Goal: Information Seeking & Learning: Find specific fact

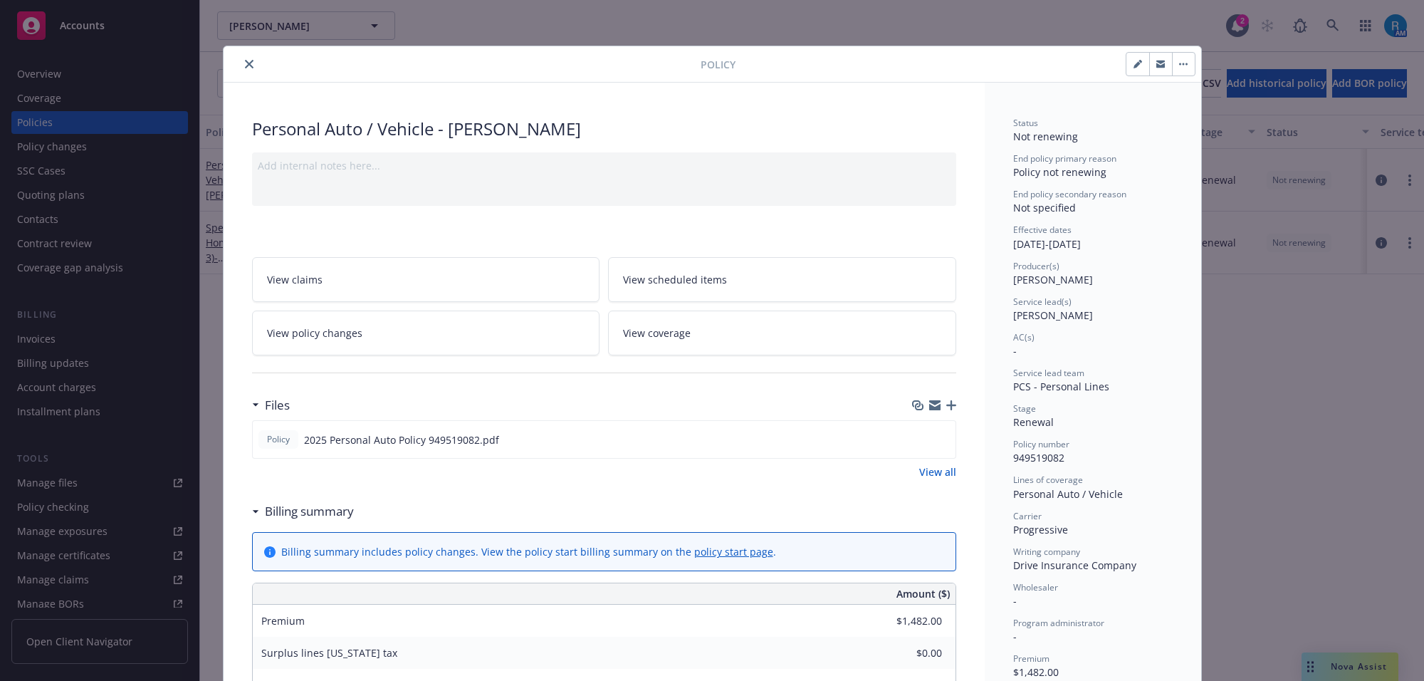
click at [245, 62] on icon "close" at bounding box center [249, 64] width 9 height 9
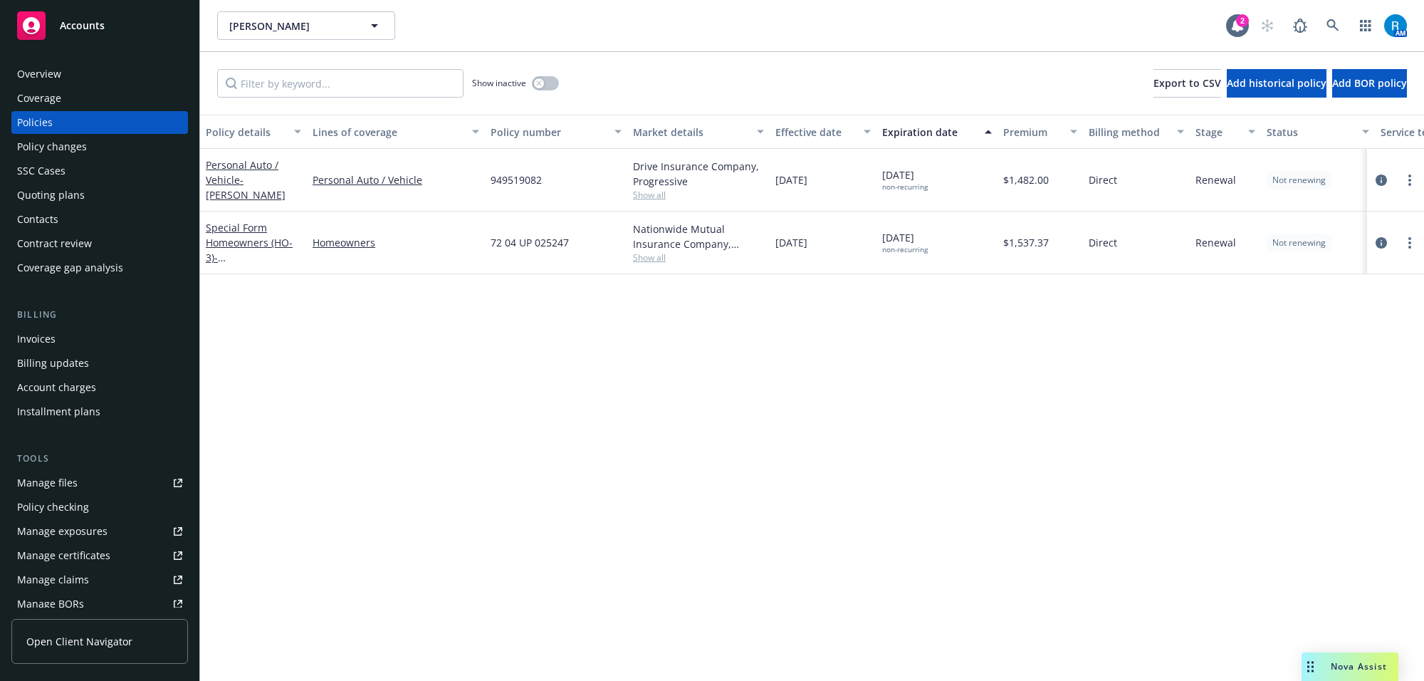
click at [41, 59] on div "Overview Coverage Policies Policy changes SSC Cases Quoting plans Contacts Cont…" at bounding box center [99, 363] width 199 height 635
click at [53, 70] on div "Overview" at bounding box center [39, 74] width 44 height 23
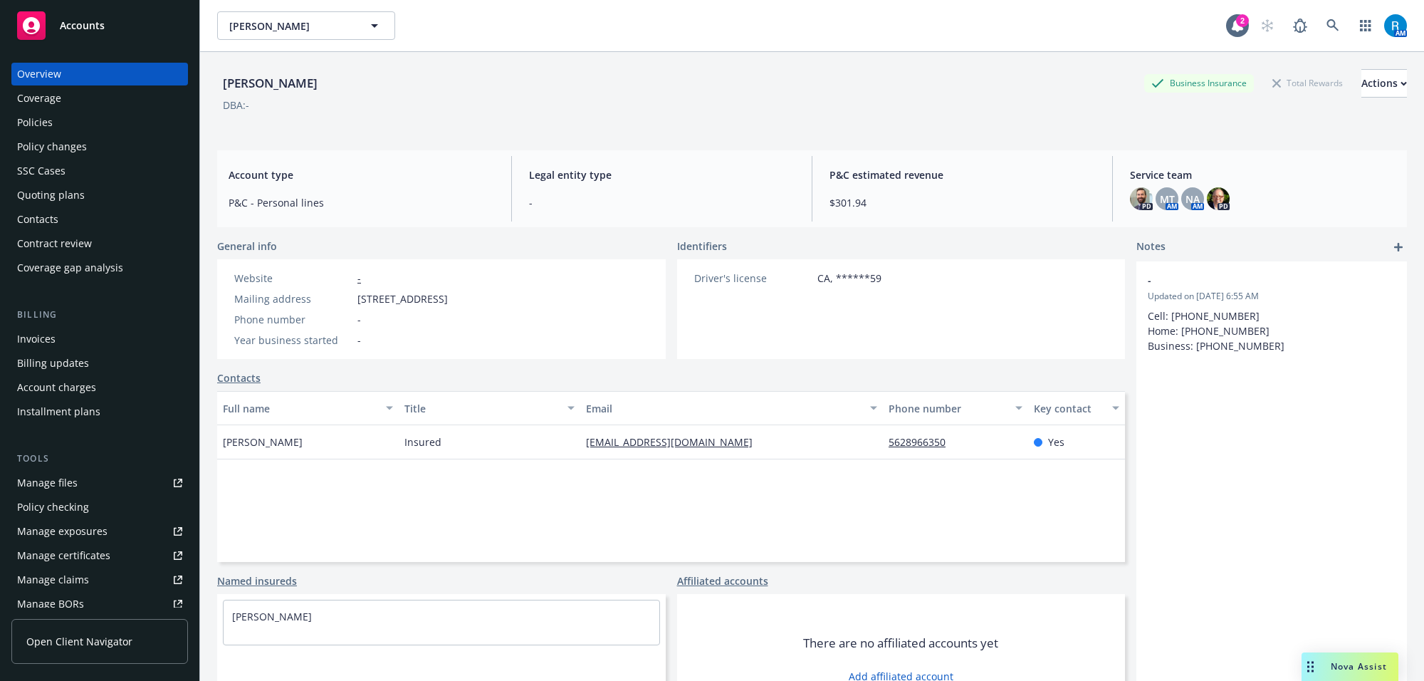
click at [73, 129] on div "Policies" at bounding box center [99, 122] width 165 height 23
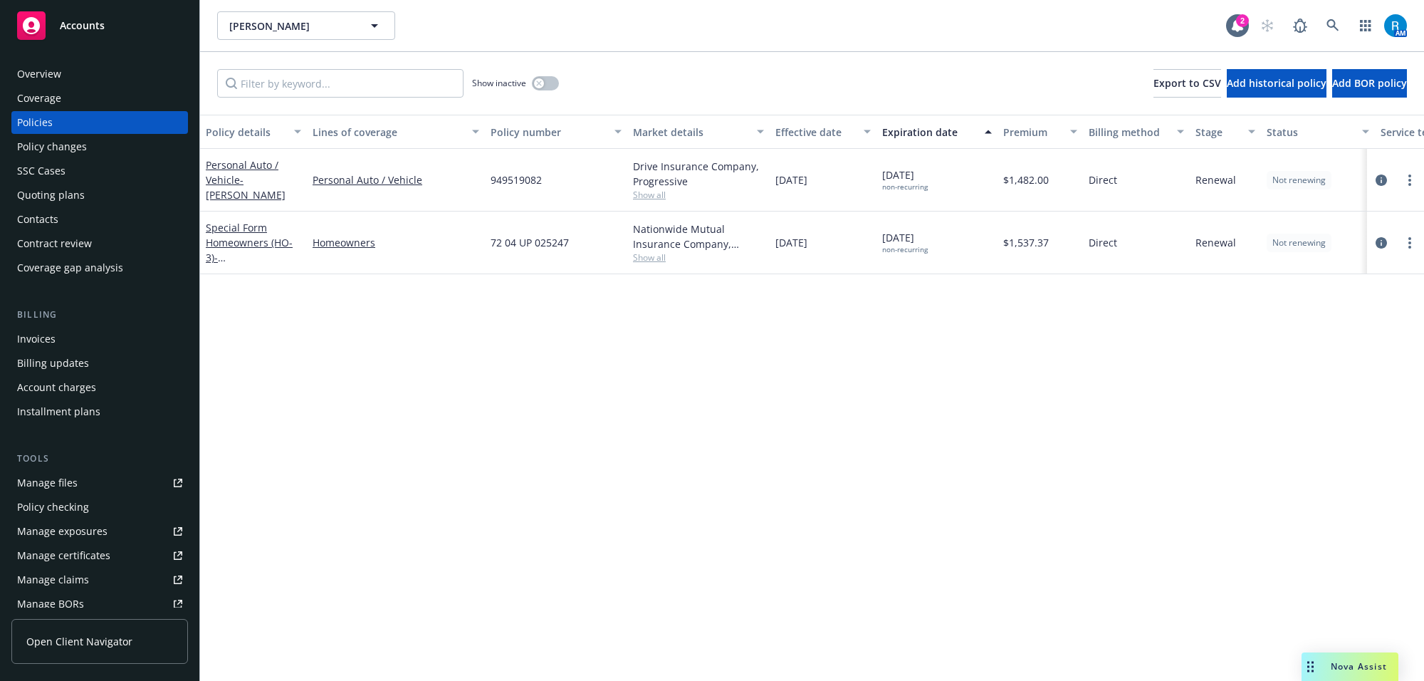
click at [101, 69] on div "Overview" at bounding box center [99, 74] width 165 height 23
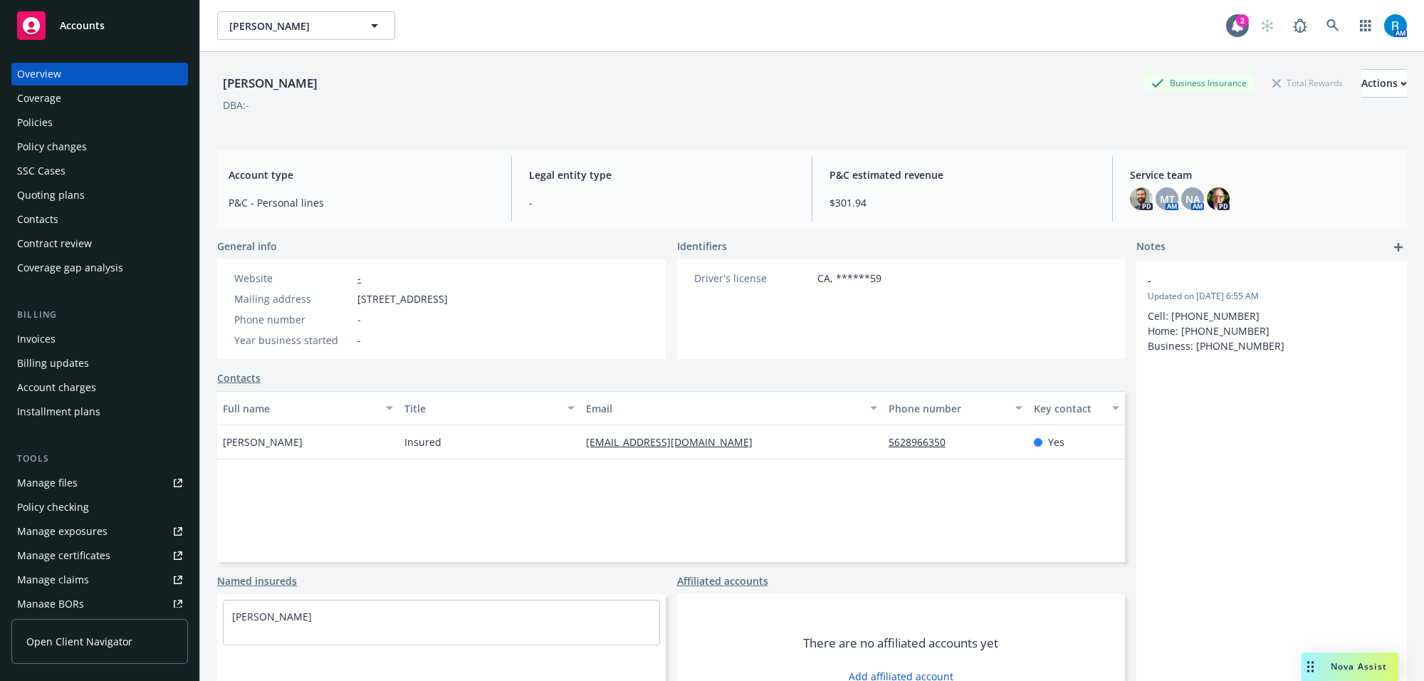
click at [461, 364] on div "General info Website - Mailing address [STREET_ADDRESS] Phone number - Year bus…" at bounding box center [671, 482] width 908 height 486
drag, startPoint x: 461, startPoint y: 372, endPoint x: 461, endPoint y: 383, distance: 10.7
click at [461, 383] on div "Contacts" at bounding box center [671, 377] width 908 height 15
drag, startPoint x: 586, startPoint y: 337, endPoint x: 570, endPoint y: 326, distance: 19.0
click at [465, 335] on div "Website - Mailing address [STREET_ADDRESS] Phone number - Year business started…" at bounding box center [341, 309] width 248 height 100
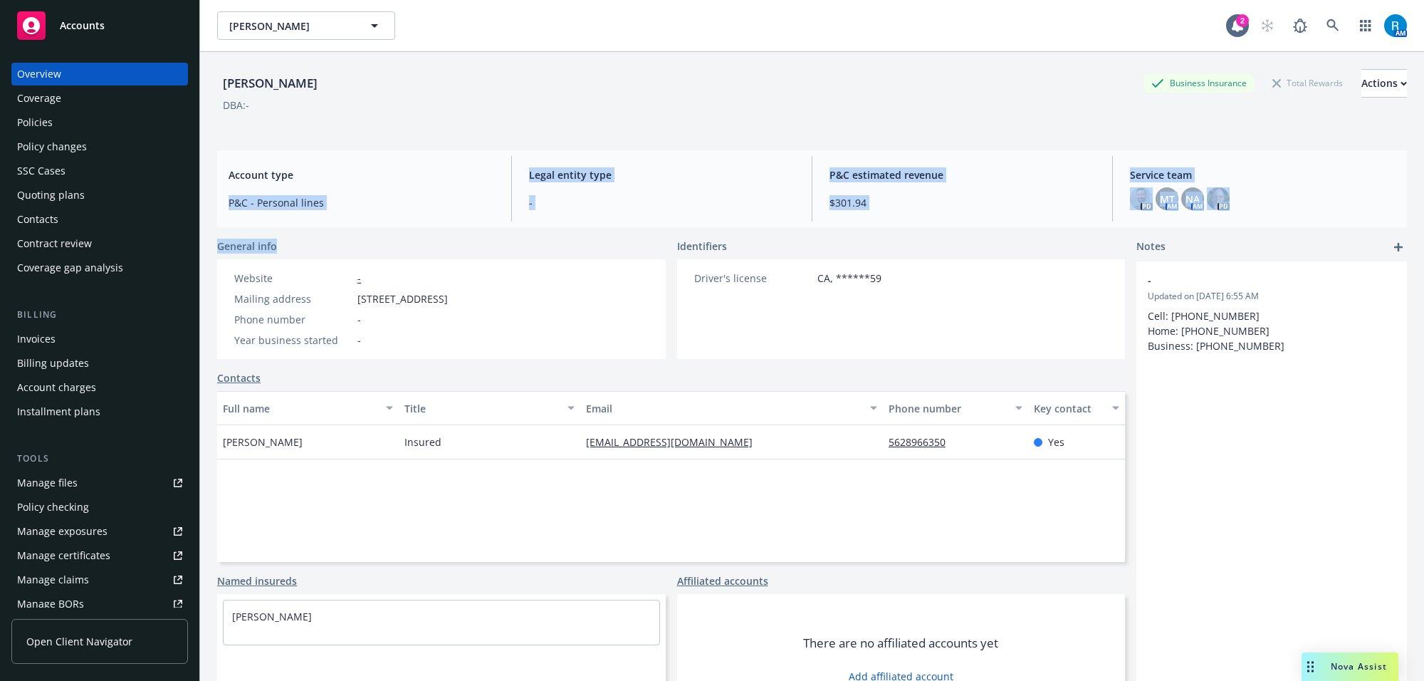
drag, startPoint x: 506, startPoint y: 237, endPoint x: 425, endPoint y: 126, distance: 137.6
click at [429, 143] on div "[PERSON_NAME] Business Insurance Total Rewards Actions DBA: - Account type P&C …" at bounding box center [812, 384] width 1190 height 664
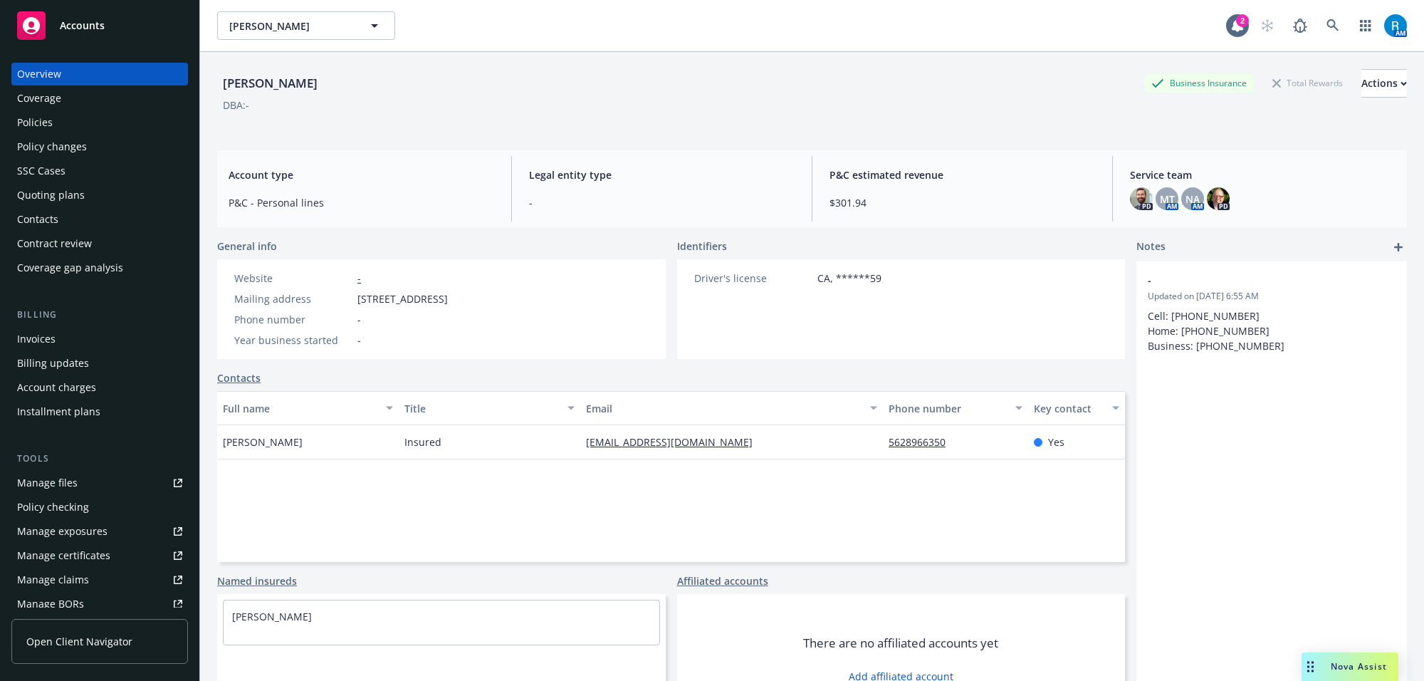
drag, startPoint x: 420, startPoint y: 105, endPoint x: 384, endPoint y: 95, distance: 37.0
click at [397, 98] on div "DBA: -" at bounding box center [812, 105] width 1190 height 15
drag, startPoint x: 219, startPoint y: 79, endPoint x: 328, endPoint y: 89, distance: 109.4
click at [325, 89] on div "[PERSON_NAME] Business Insurance Total Rewards Actions" at bounding box center [812, 83] width 1190 height 28
drag, startPoint x: 468, startPoint y: 112, endPoint x: 481, endPoint y: 127, distance: 20.2
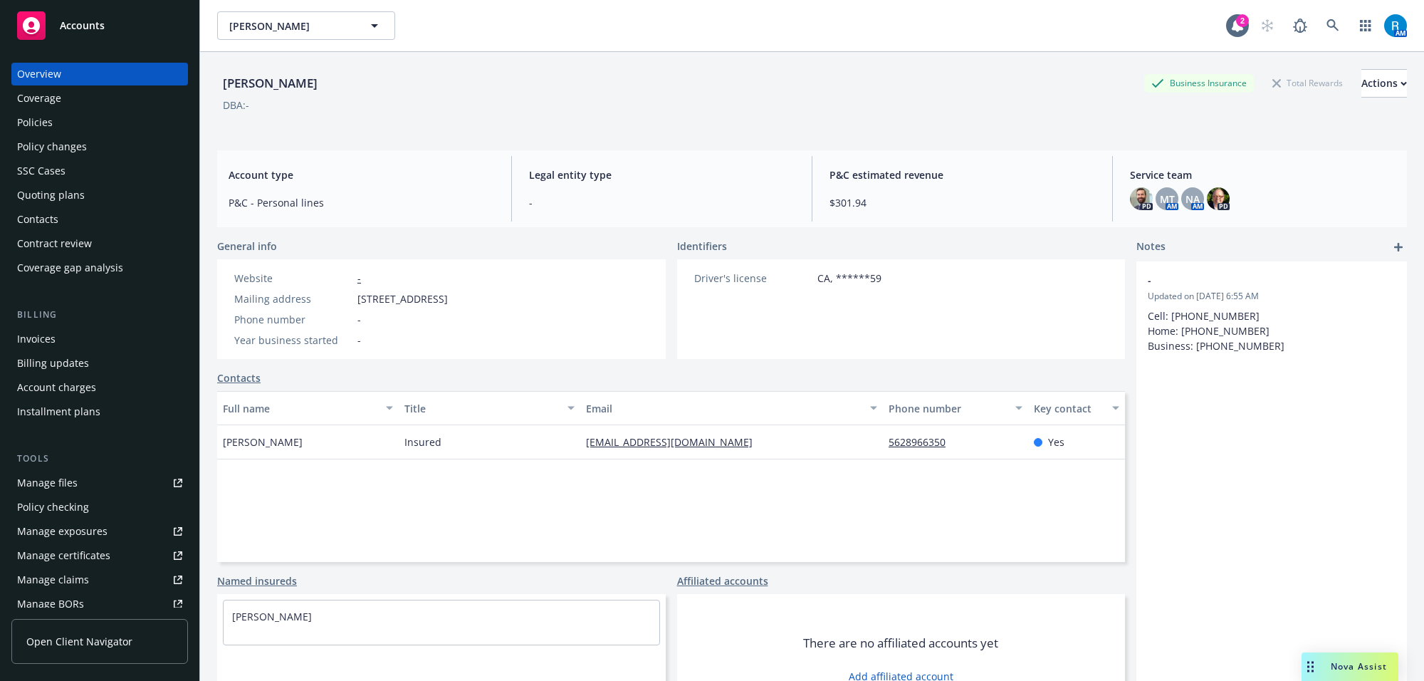
click at [476, 112] on div "[PERSON_NAME] Business Insurance Total Rewards Actions DBA: -" at bounding box center [812, 98] width 1190 height 58
click at [1326, 29] on icon at bounding box center [1332, 25] width 13 height 13
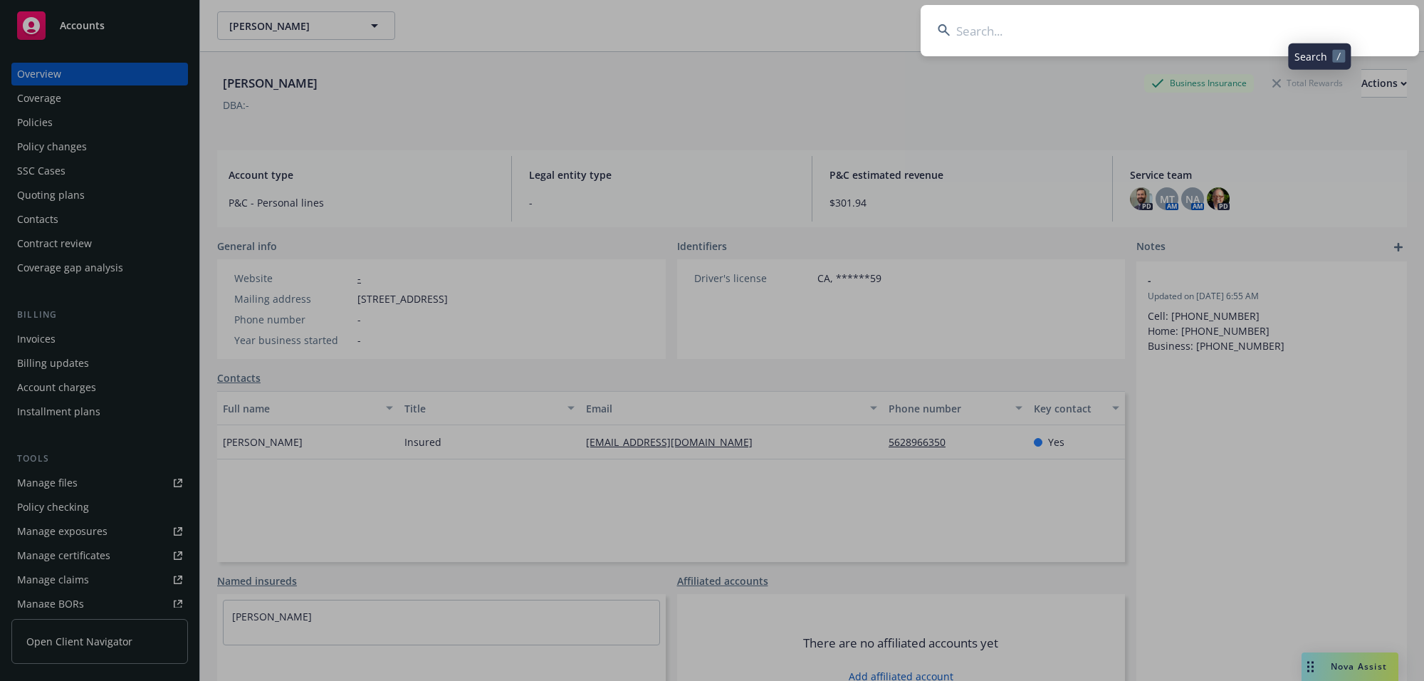
type input "[PERSON_NAME] & [PERSON_NAME]"
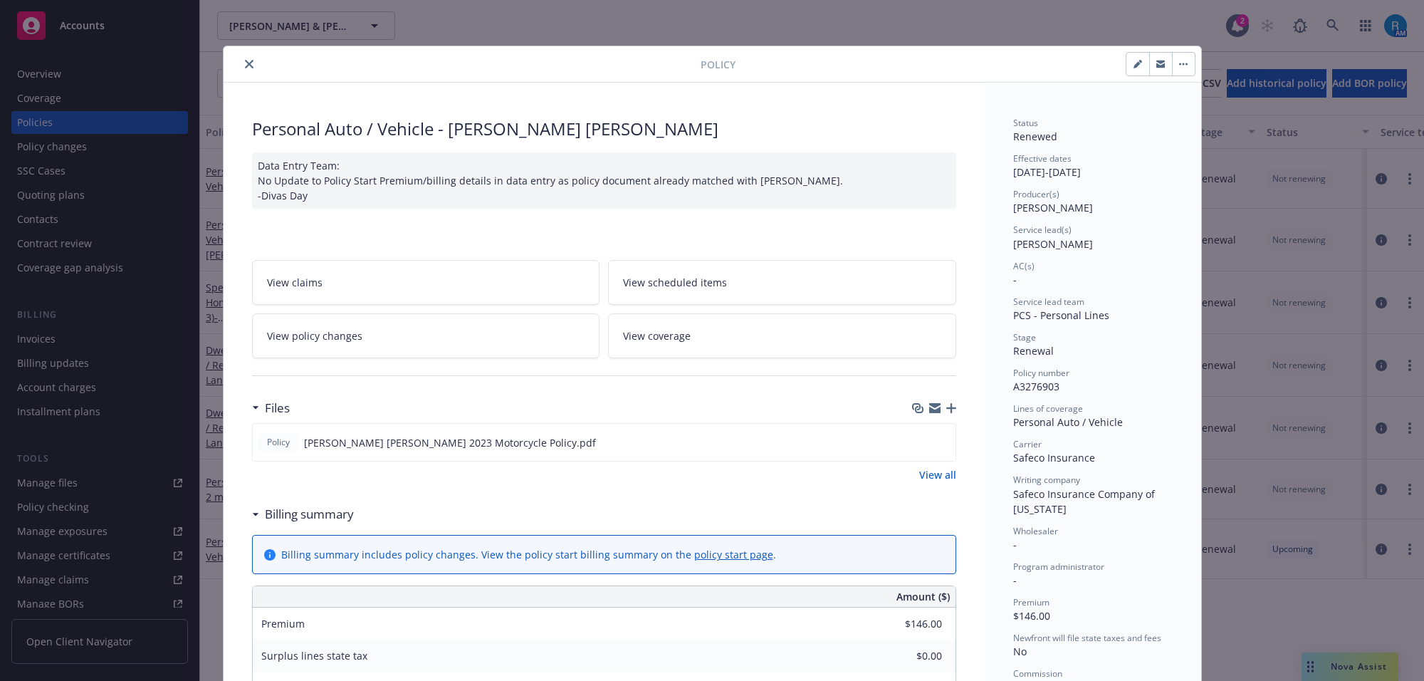
click at [241, 69] on button "close" at bounding box center [249, 64] width 17 height 17
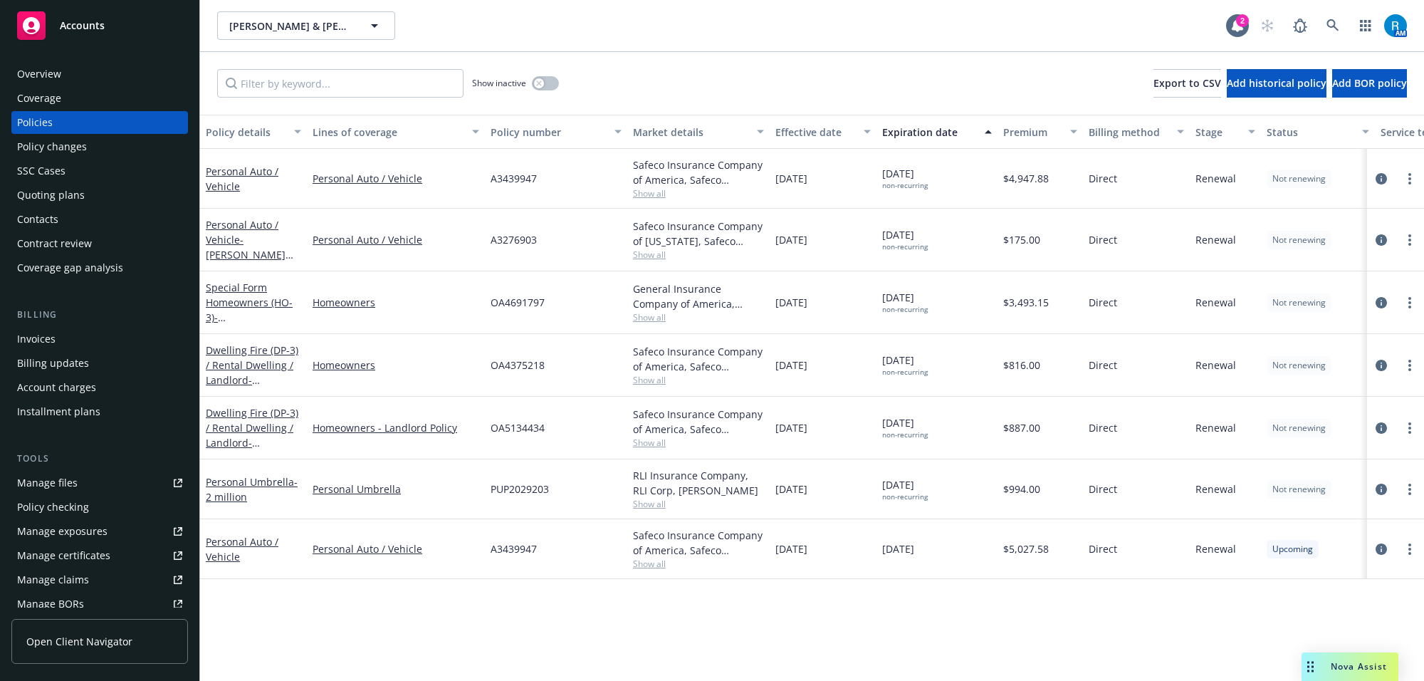
click at [61, 78] on div "Overview" at bounding box center [99, 74] width 165 height 23
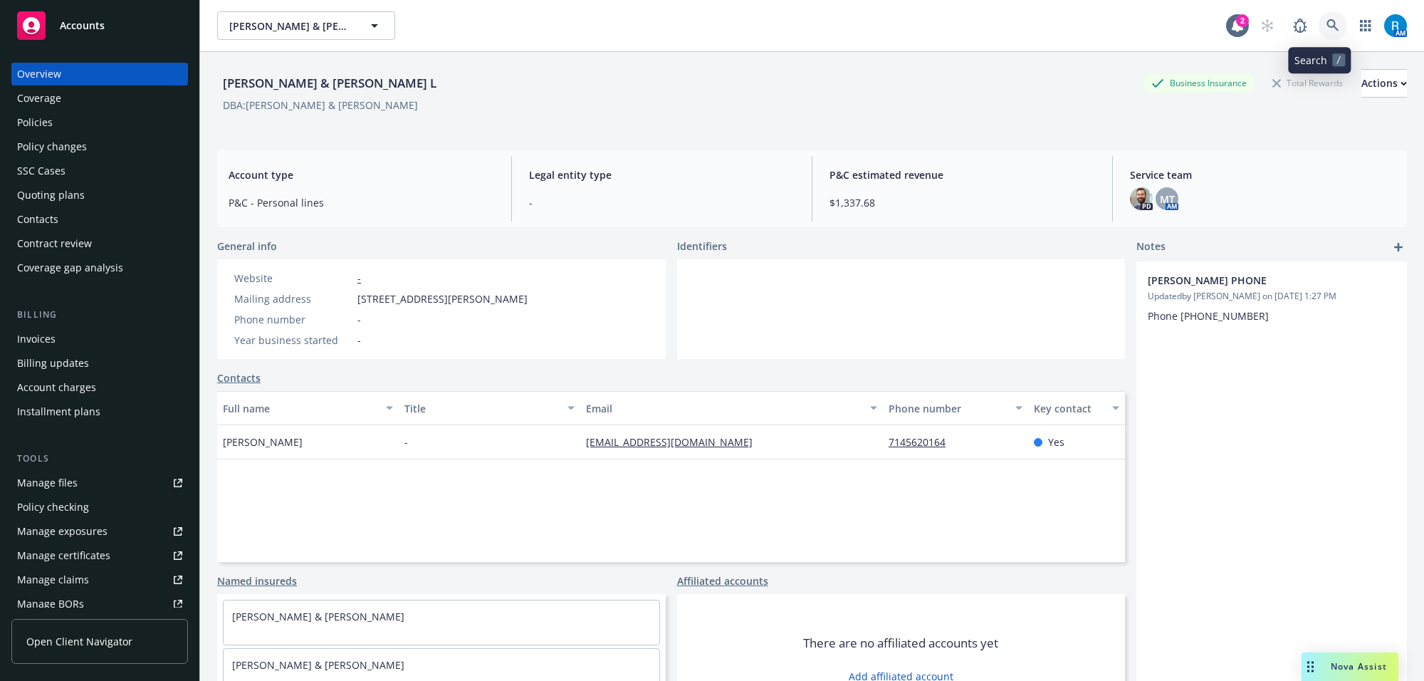
click at [1319, 16] on link at bounding box center [1333, 25] width 28 height 28
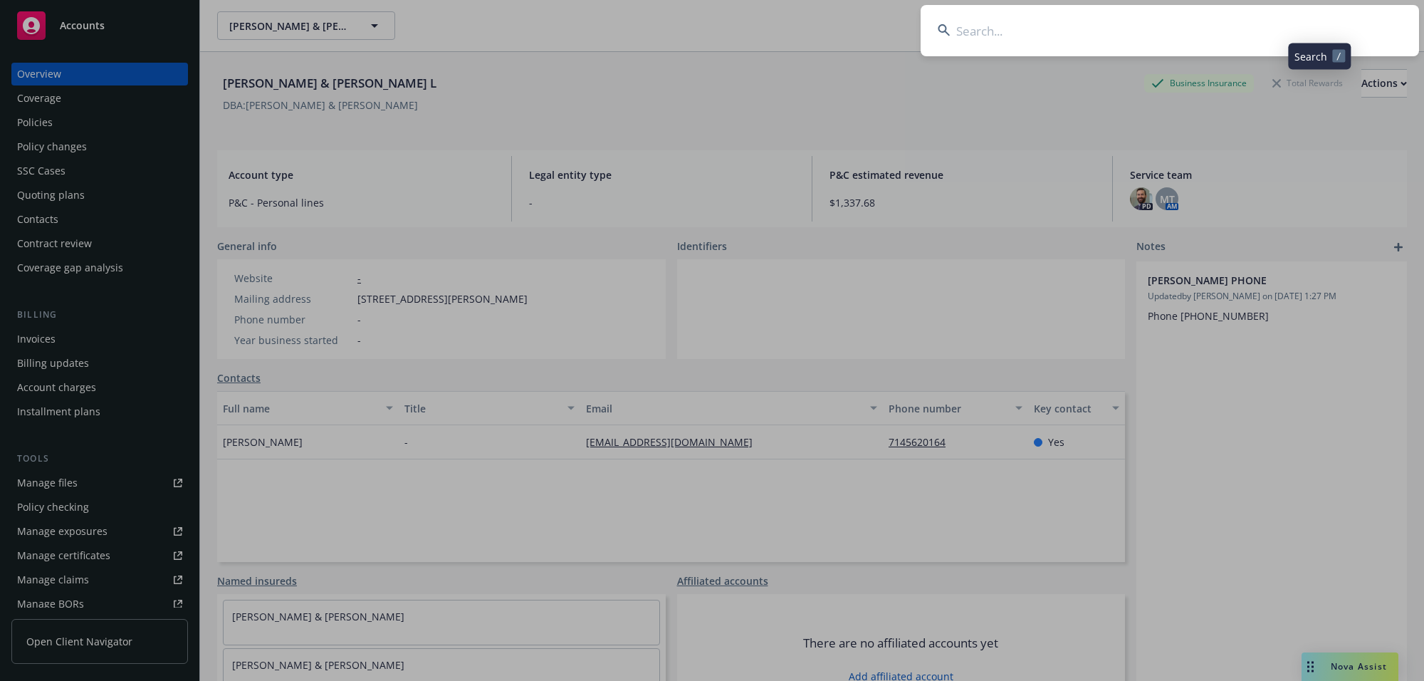
type input "[PERSON_NAME]"
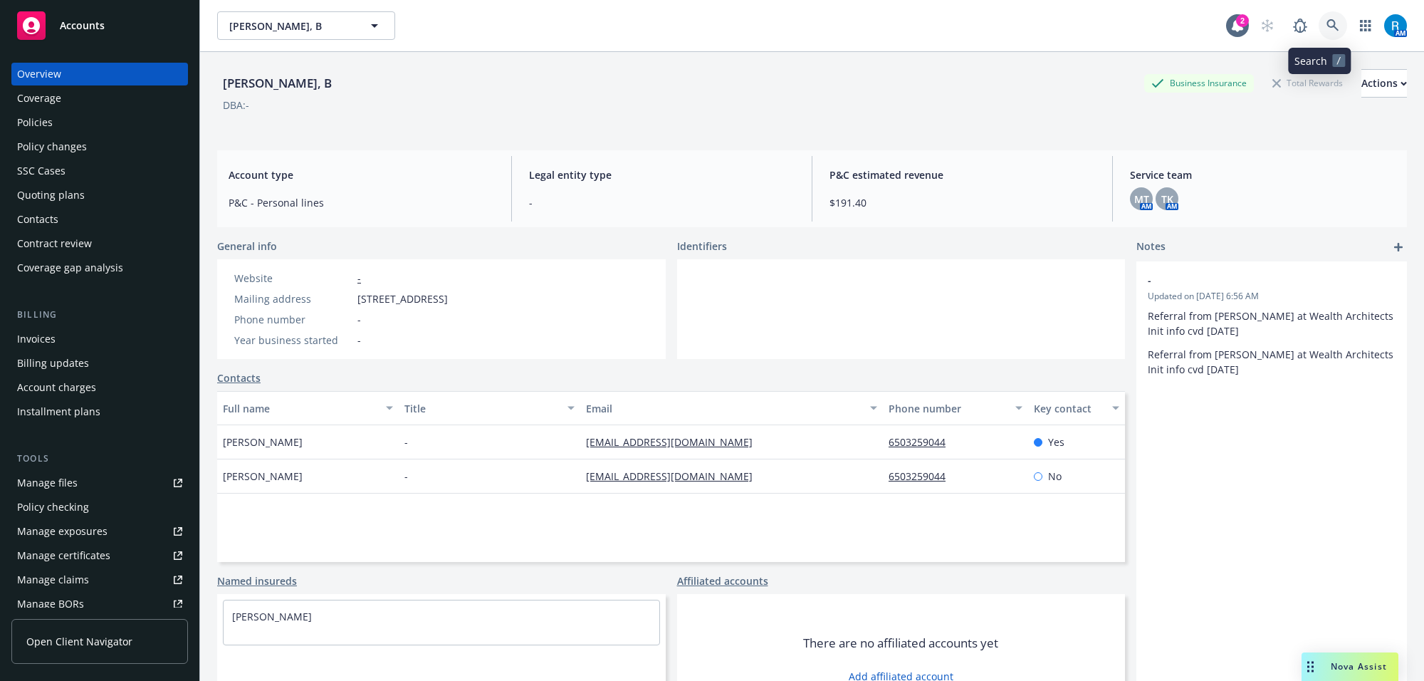
click at [1319, 32] on link at bounding box center [1333, 25] width 28 height 28
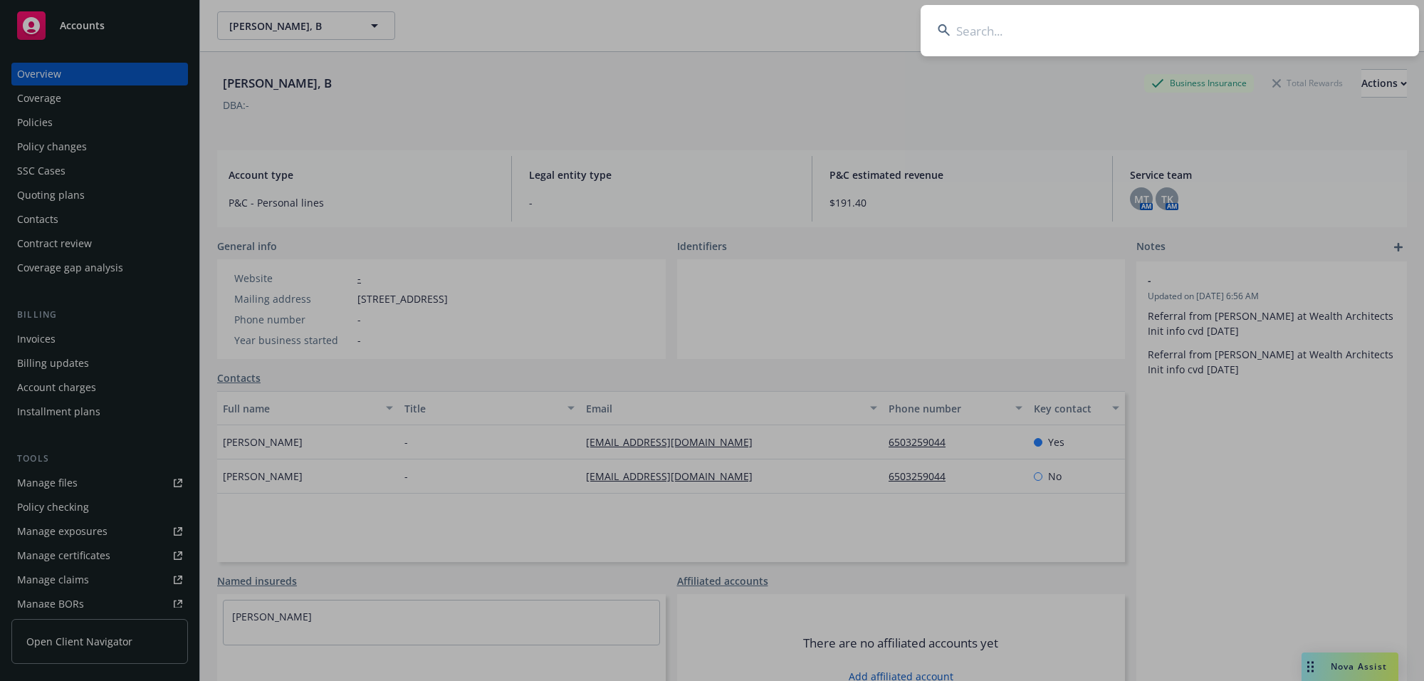
type input "[PERSON_NAME]"
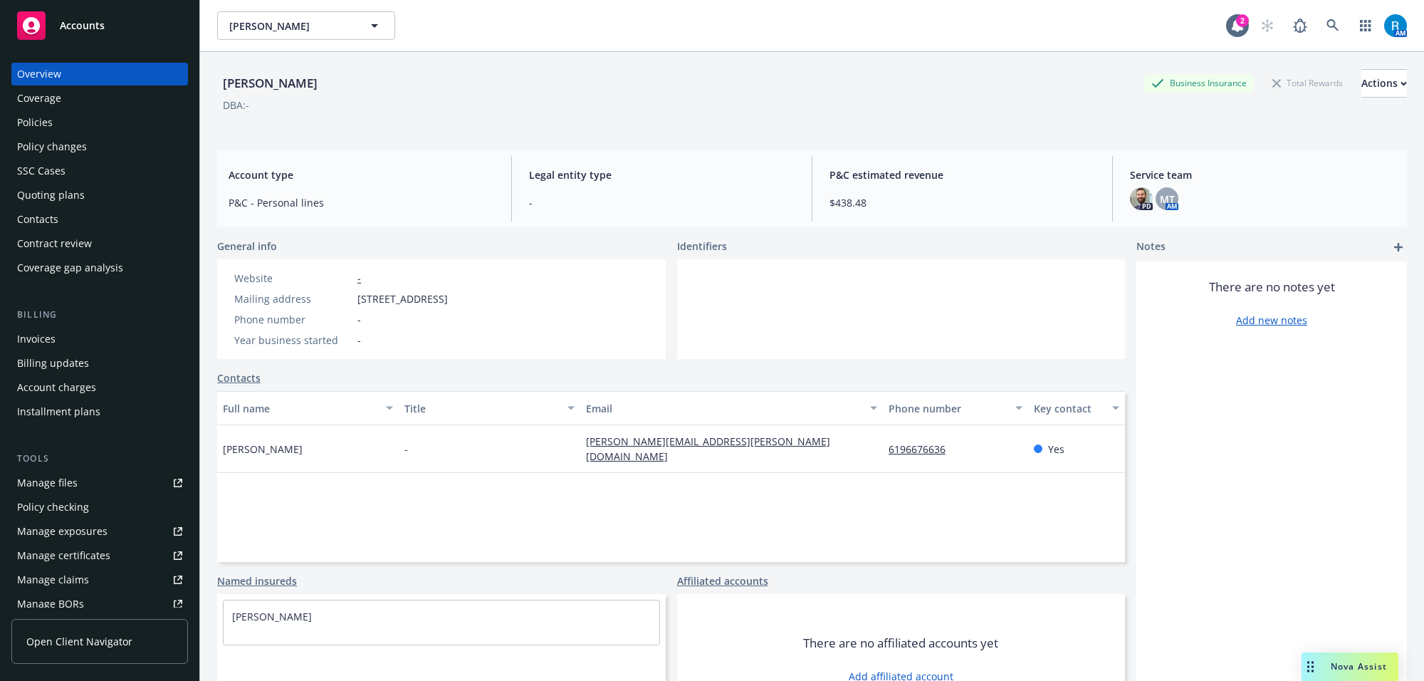
click at [47, 125] on div "Policies" at bounding box center [35, 122] width 36 height 23
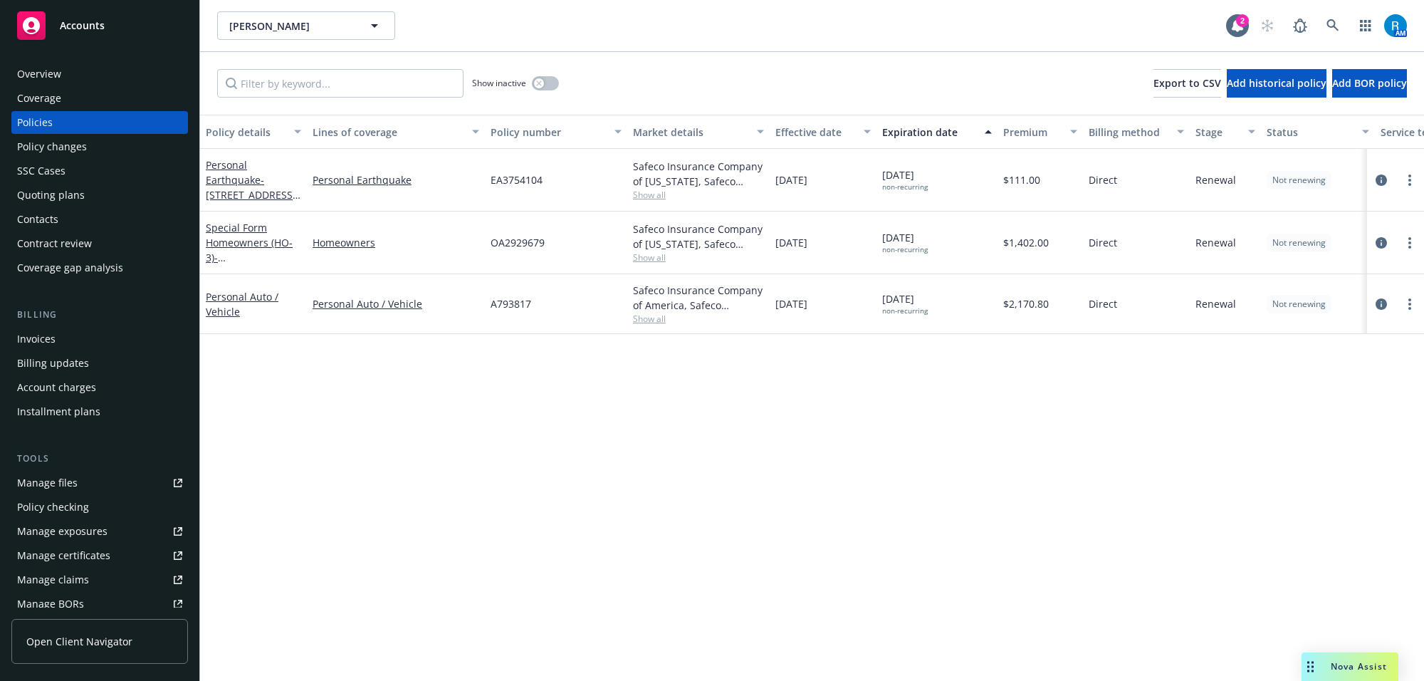
click at [516, 184] on span "EA3754104" at bounding box center [517, 179] width 52 height 15
copy span "EA3754104"
click at [1337, 20] on icon at bounding box center [1332, 25] width 13 height 13
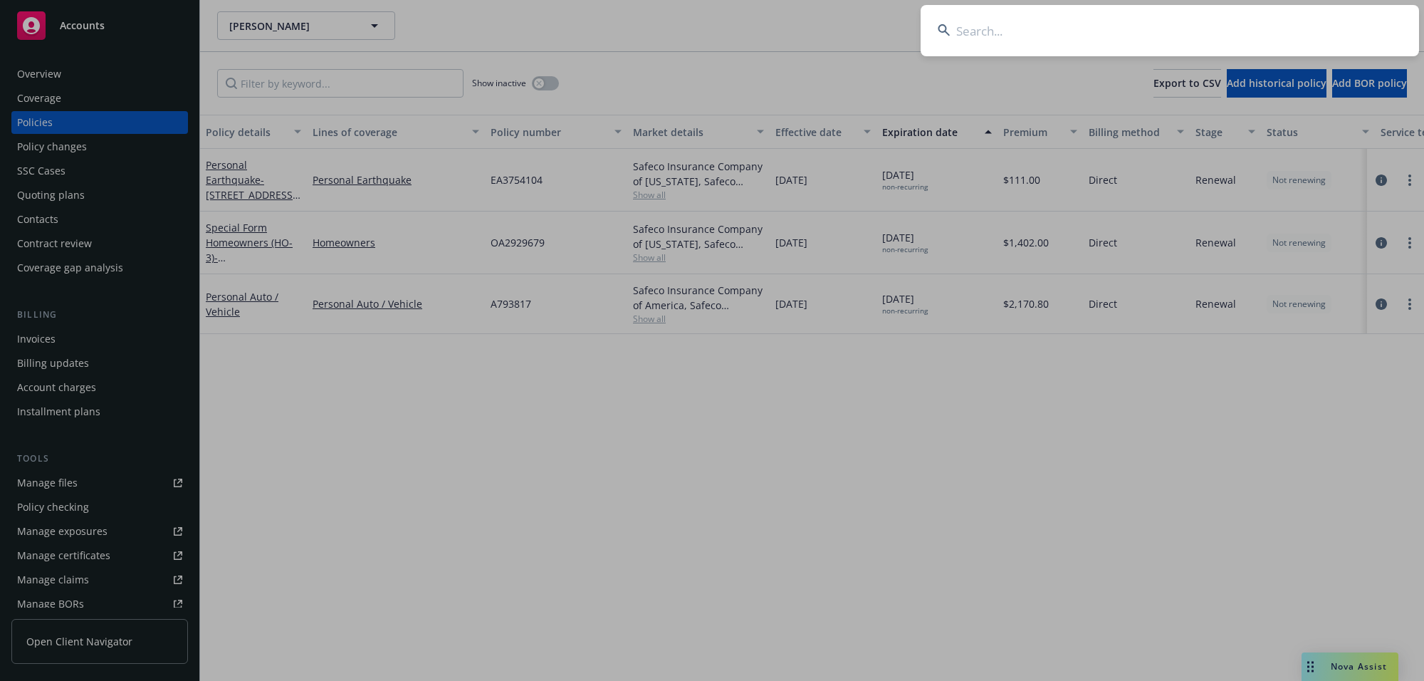
type input "[PERSON_NAME] & [PERSON_NAME]"
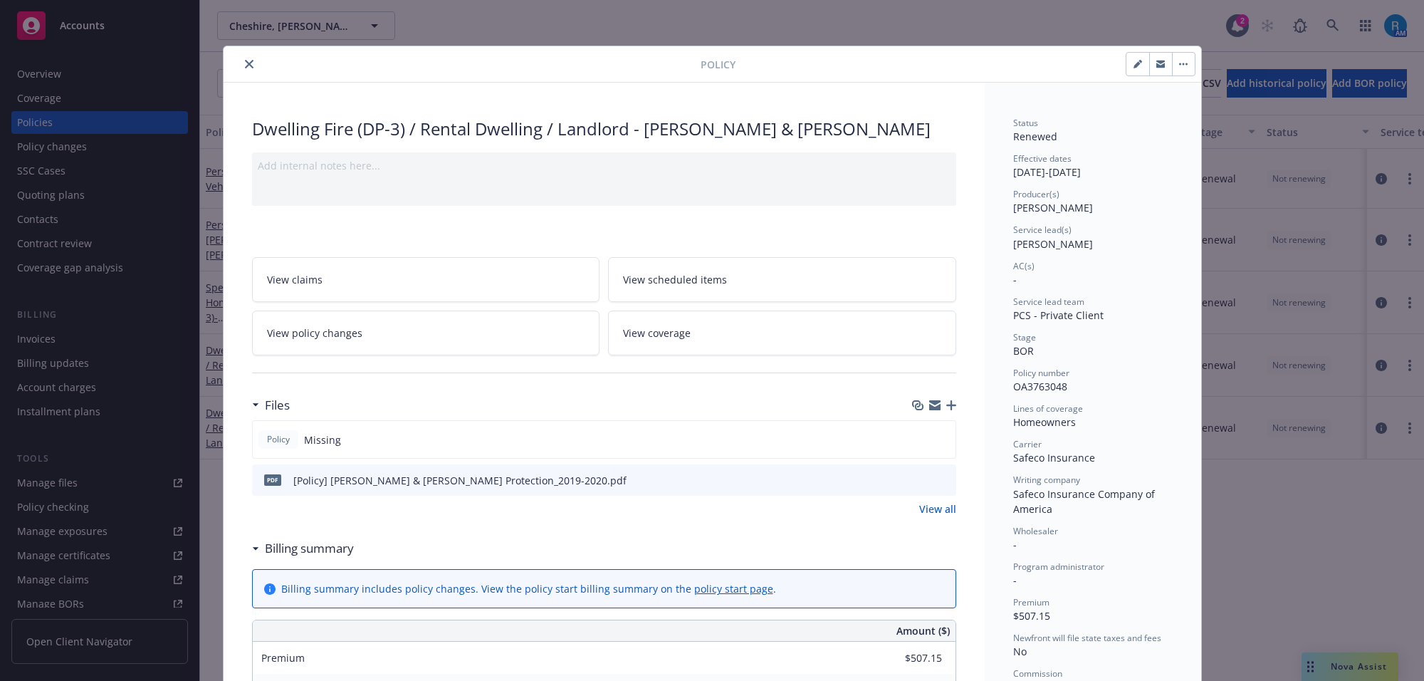
click at [245, 66] on icon "close" at bounding box center [249, 64] width 9 height 9
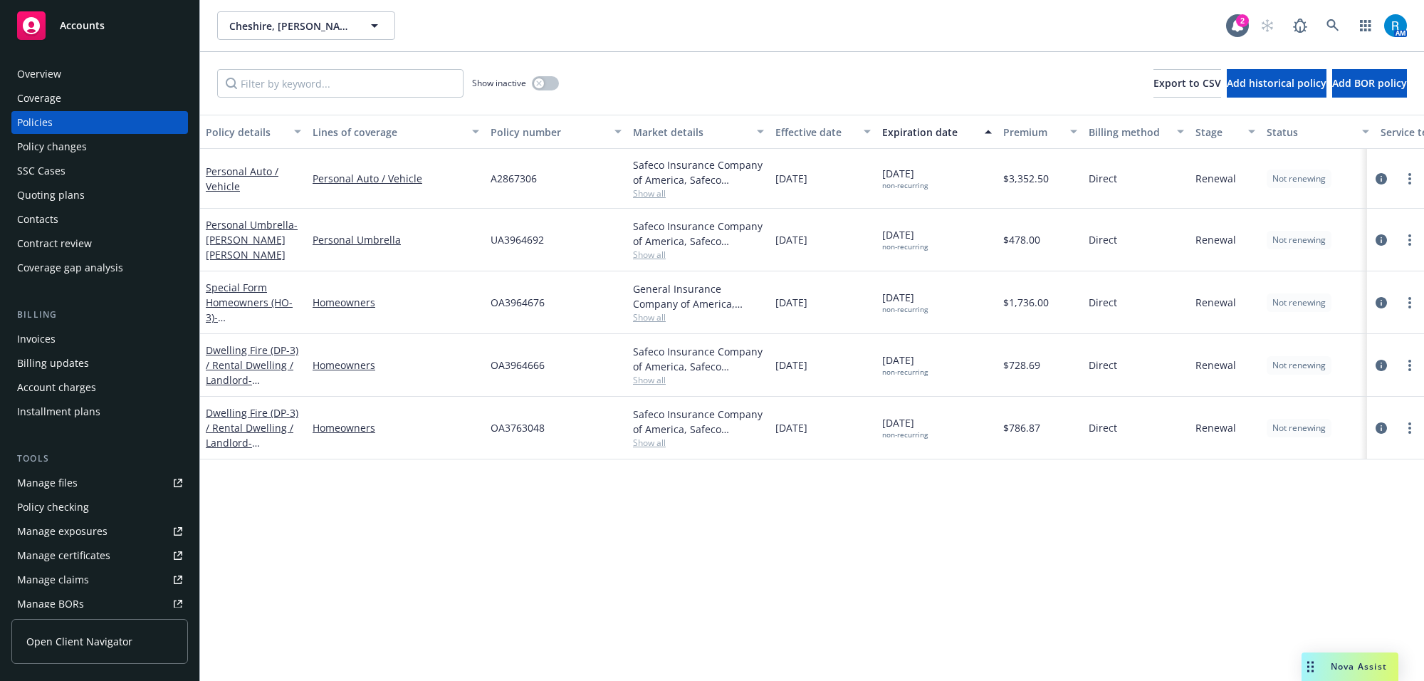
click at [509, 427] on span "OA3763048" at bounding box center [518, 427] width 54 height 15
copy span "OA3763048"
click at [1325, 26] on link at bounding box center [1333, 25] width 28 height 28
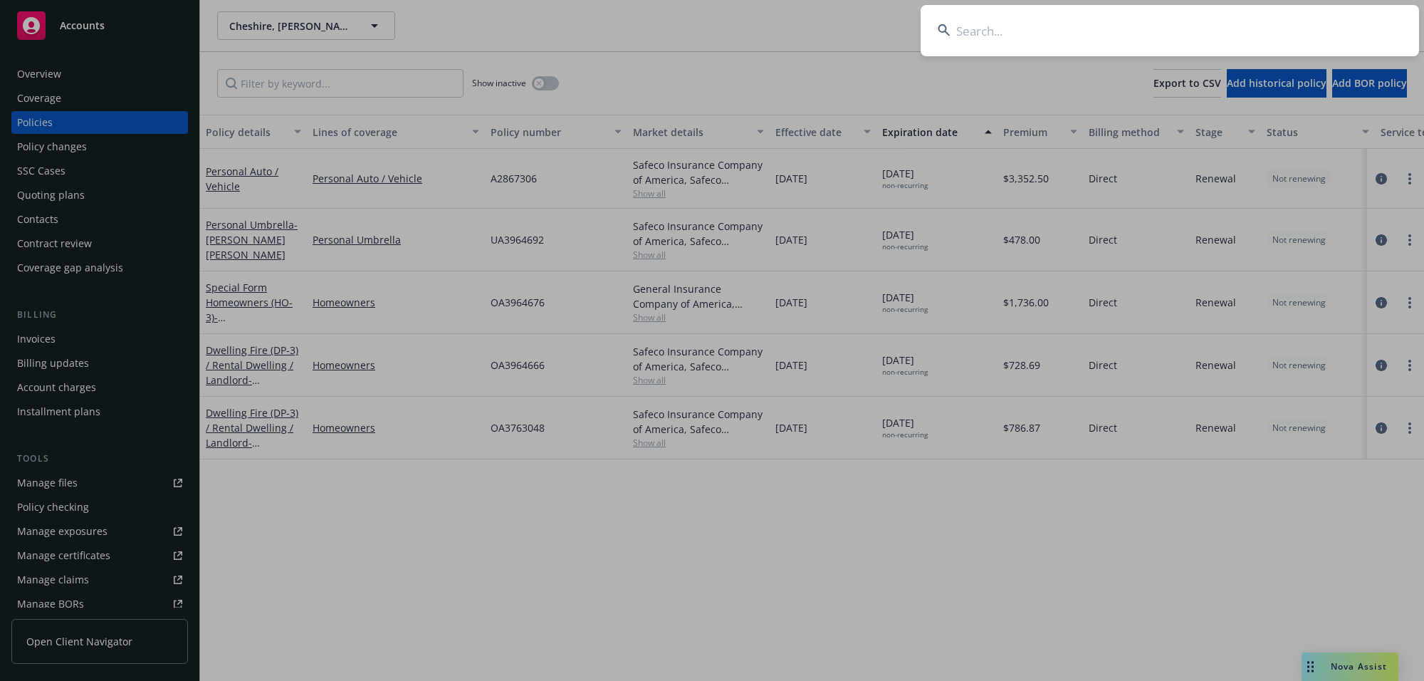
type input "[PERSON_NAME] & [PERSON_NAME]"
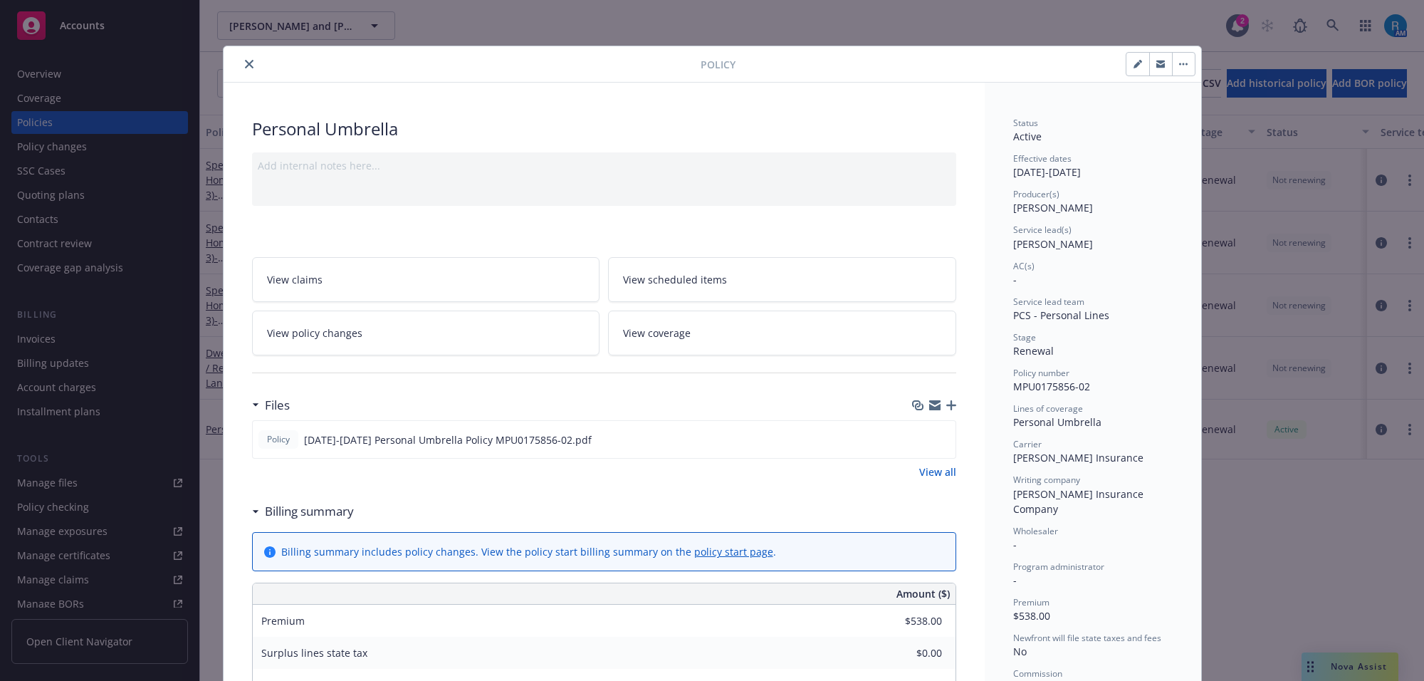
click at [245, 65] on icon "close" at bounding box center [249, 64] width 9 height 9
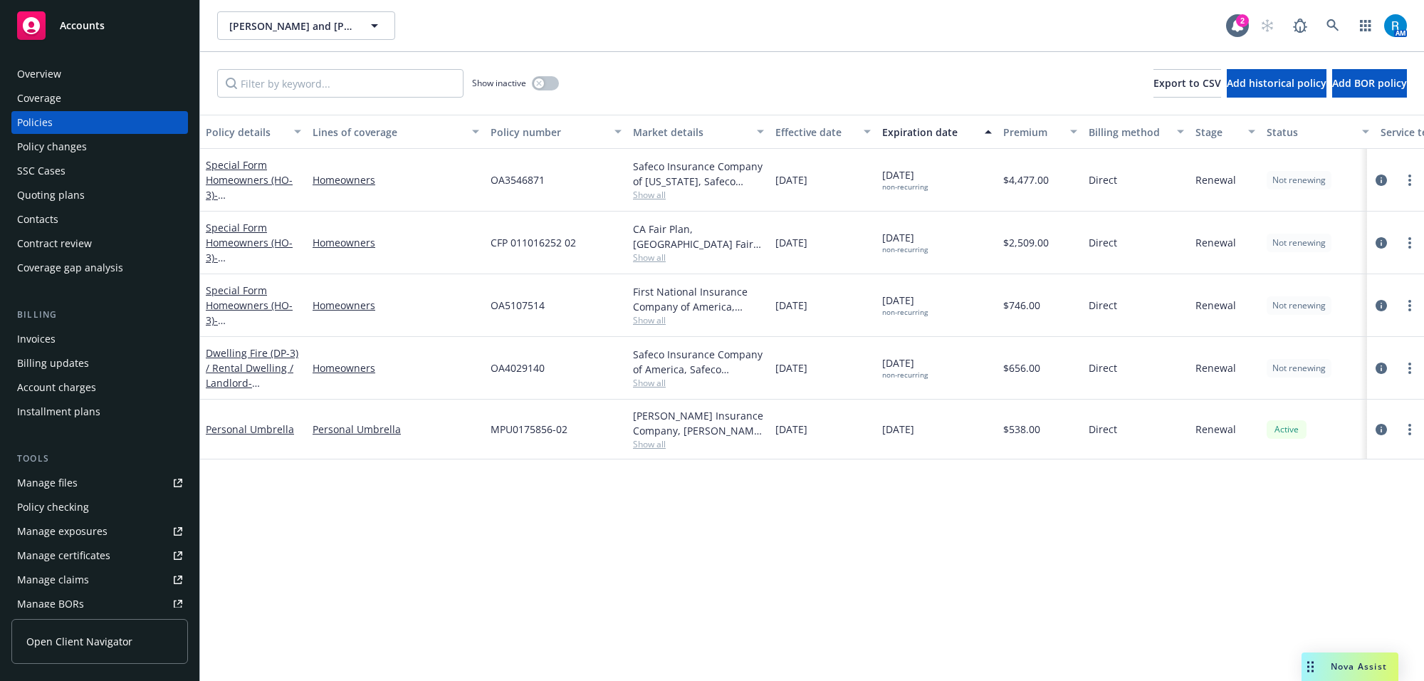
click at [40, 78] on div "Overview" at bounding box center [39, 74] width 44 height 23
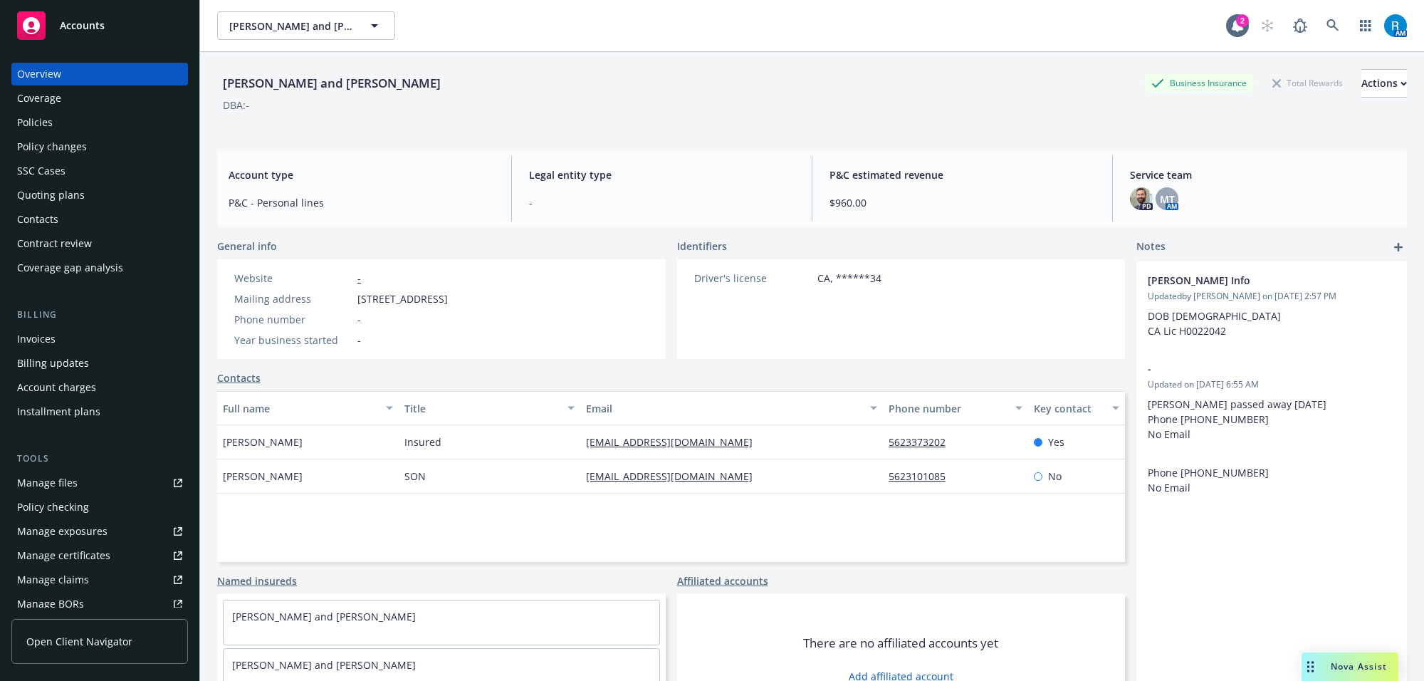
click at [44, 120] on div "Policies" at bounding box center [35, 122] width 36 height 23
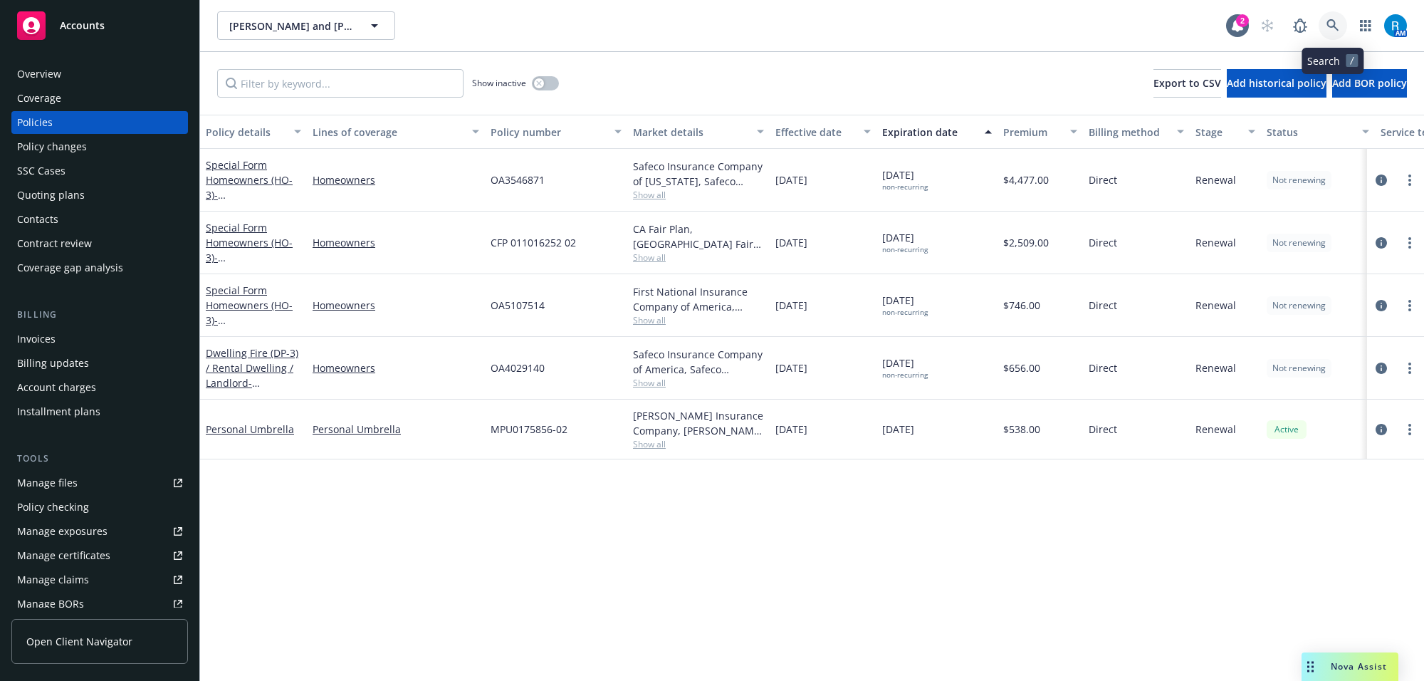
click at [1334, 22] on icon at bounding box center [1332, 25] width 12 height 12
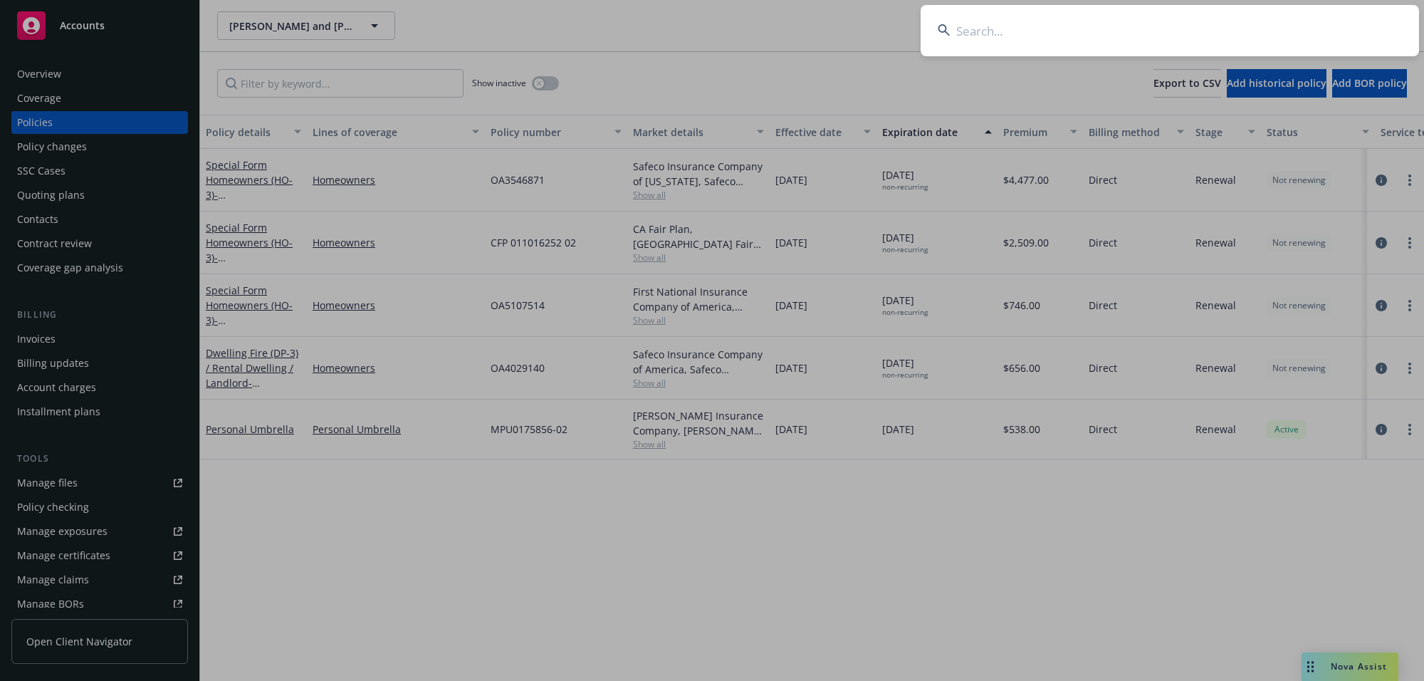
type input "[PERSON_NAME] & [PERSON_NAME]"
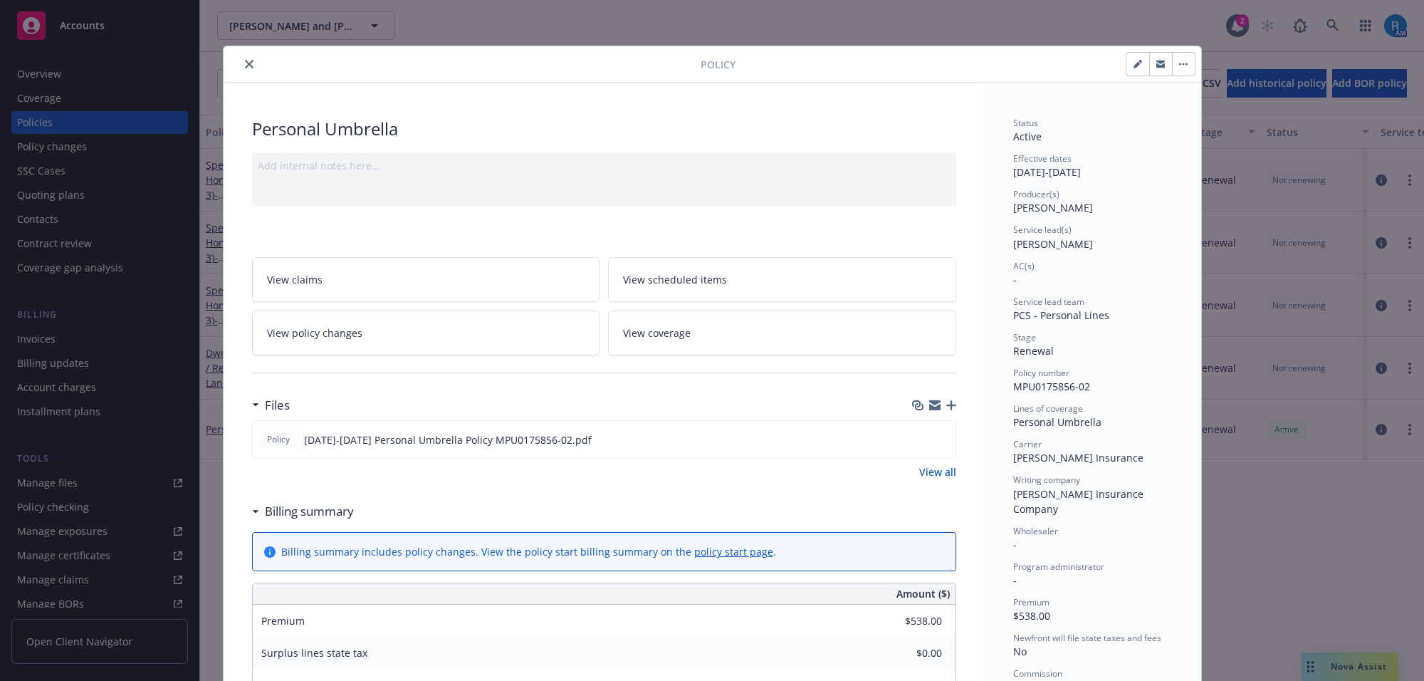
click at [245, 66] on icon "close" at bounding box center [249, 64] width 9 height 9
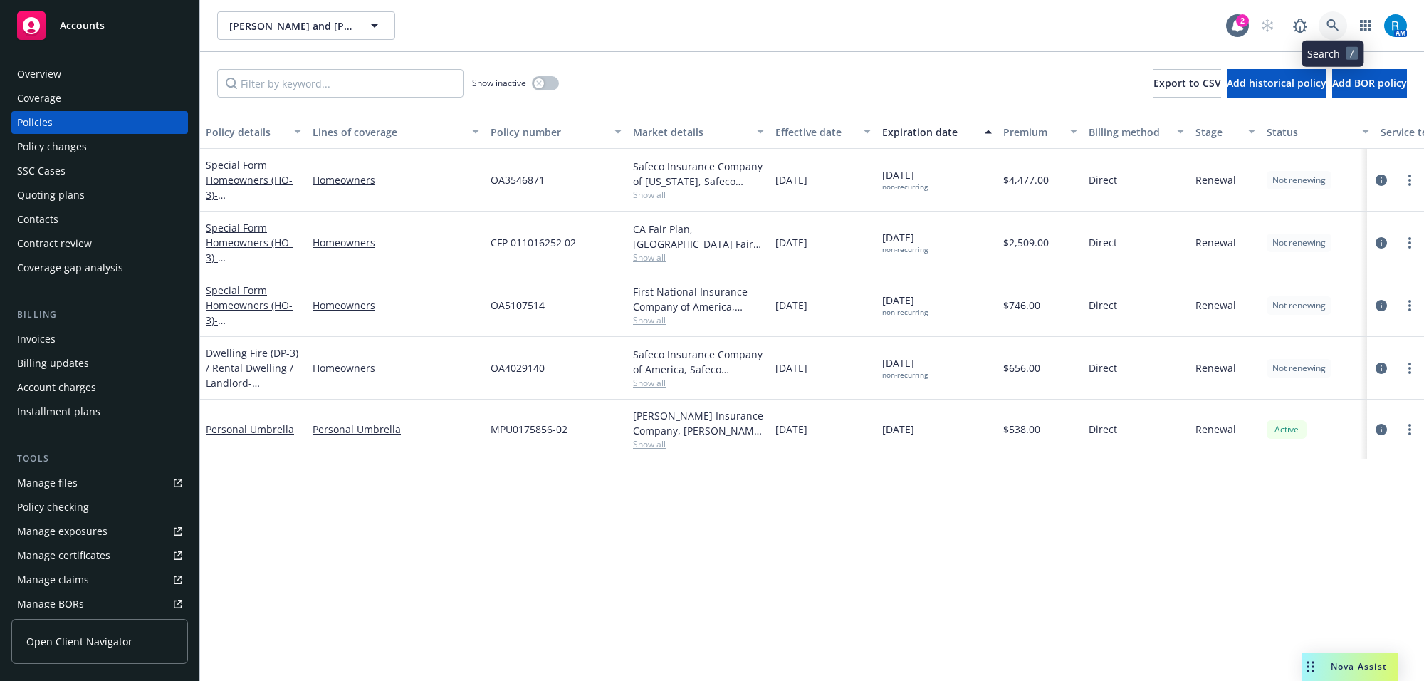
click at [1346, 26] on link at bounding box center [1333, 25] width 28 height 28
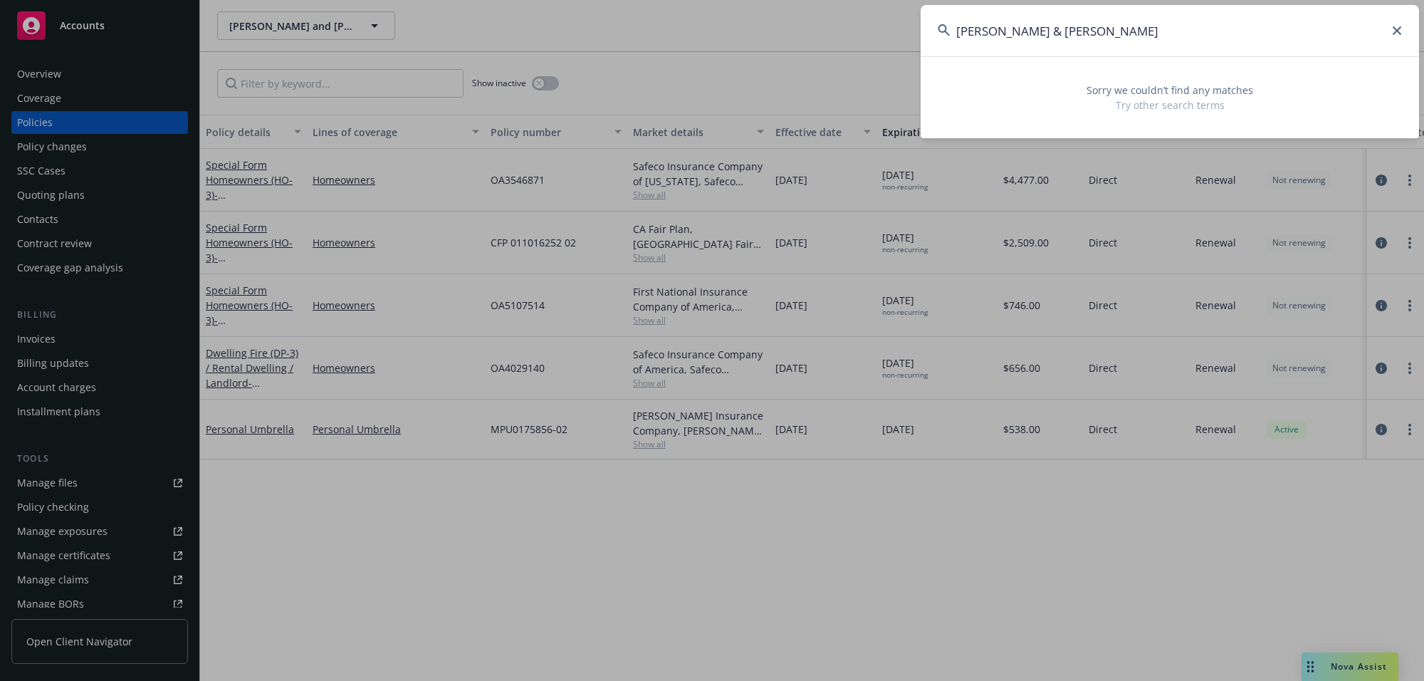
drag, startPoint x: 984, startPoint y: 32, endPoint x: 1134, endPoint y: 44, distance: 150.7
click at [1109, 39] on input "[PERSON_NAME] & [PERSON_NAME]" at bounding box center [1170, 30] width 498 height 51
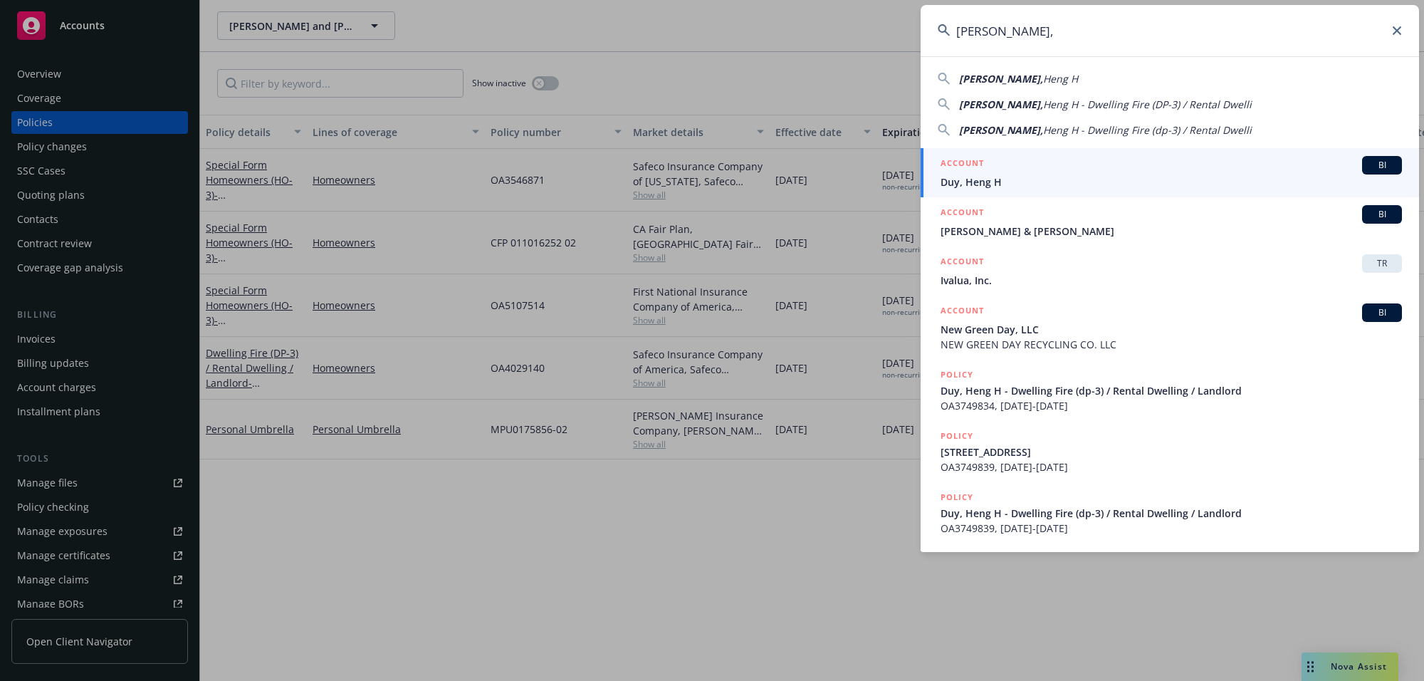
type input "[PERSON_NAME],"
click at [995, 169] on div "ACCOUNT BI" at bounding box center [1171, 165] width 461 height 19
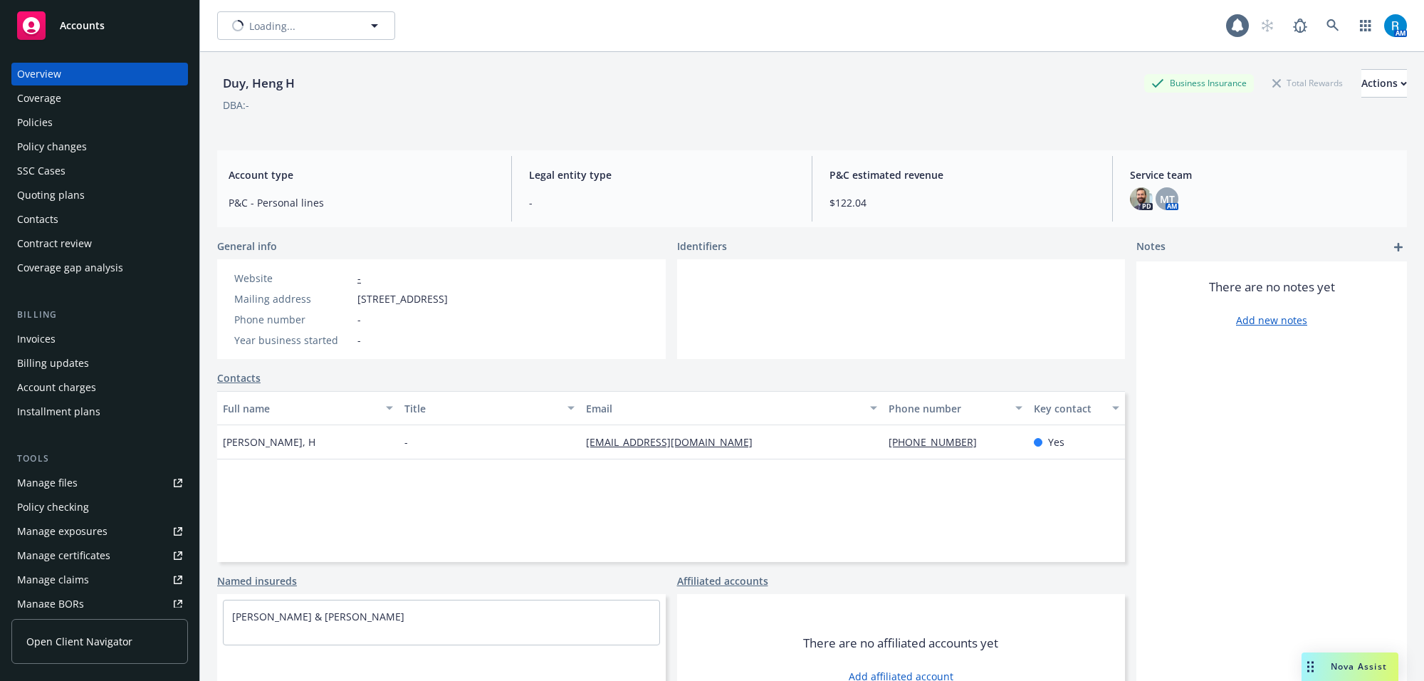
click at [71, 121] on div "Policies" at bounding box center [99, 122] width 165 height 23
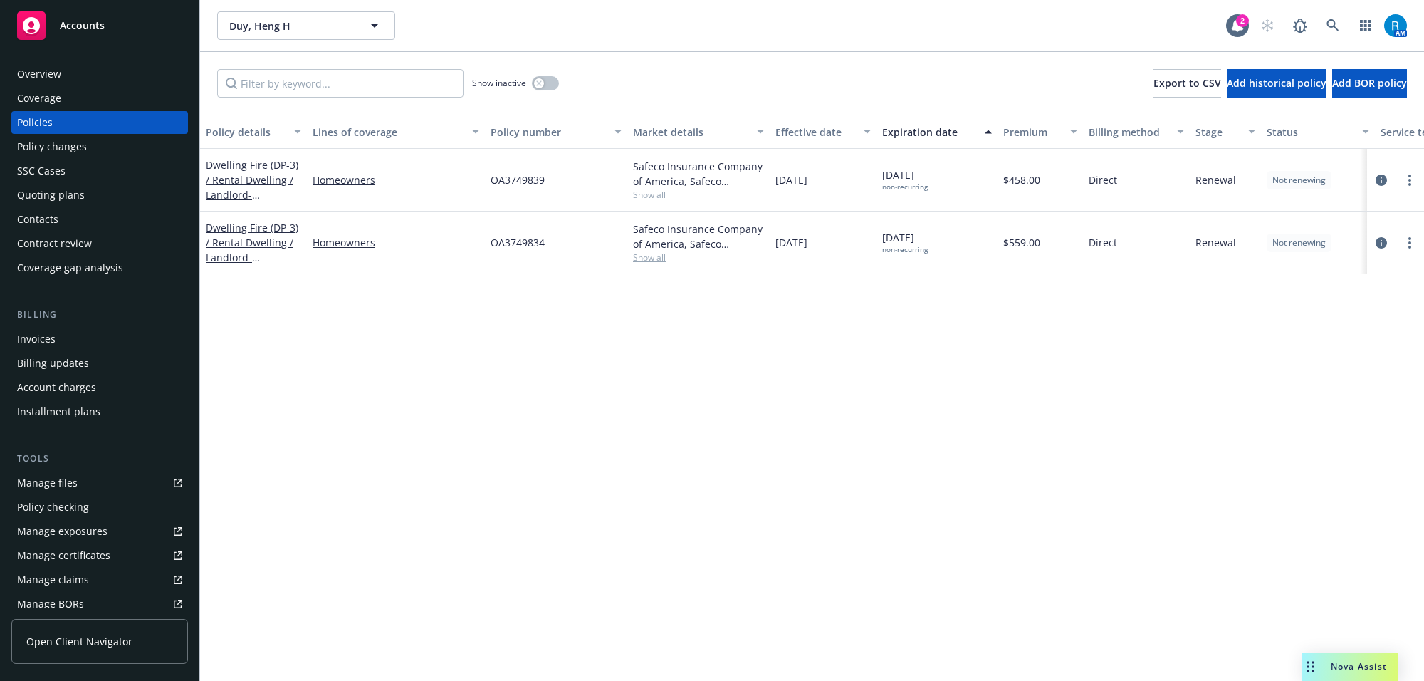
click at [517, 179] on span "OA3749839" at bounding box center [518, 179] width 54 height 15
drag, startPoint x: 517, startPoint y: 179, endPoint x: 634, endPoint y: 192, distance: 117.6
click at [517, 178] on span "OA3749839" at bounding box center [518, 179] width 54 height 15
copy span "OA3749839"
click at [524, 242] on span "OA3749834" at bounding box center [518, 242] width 54 height 15
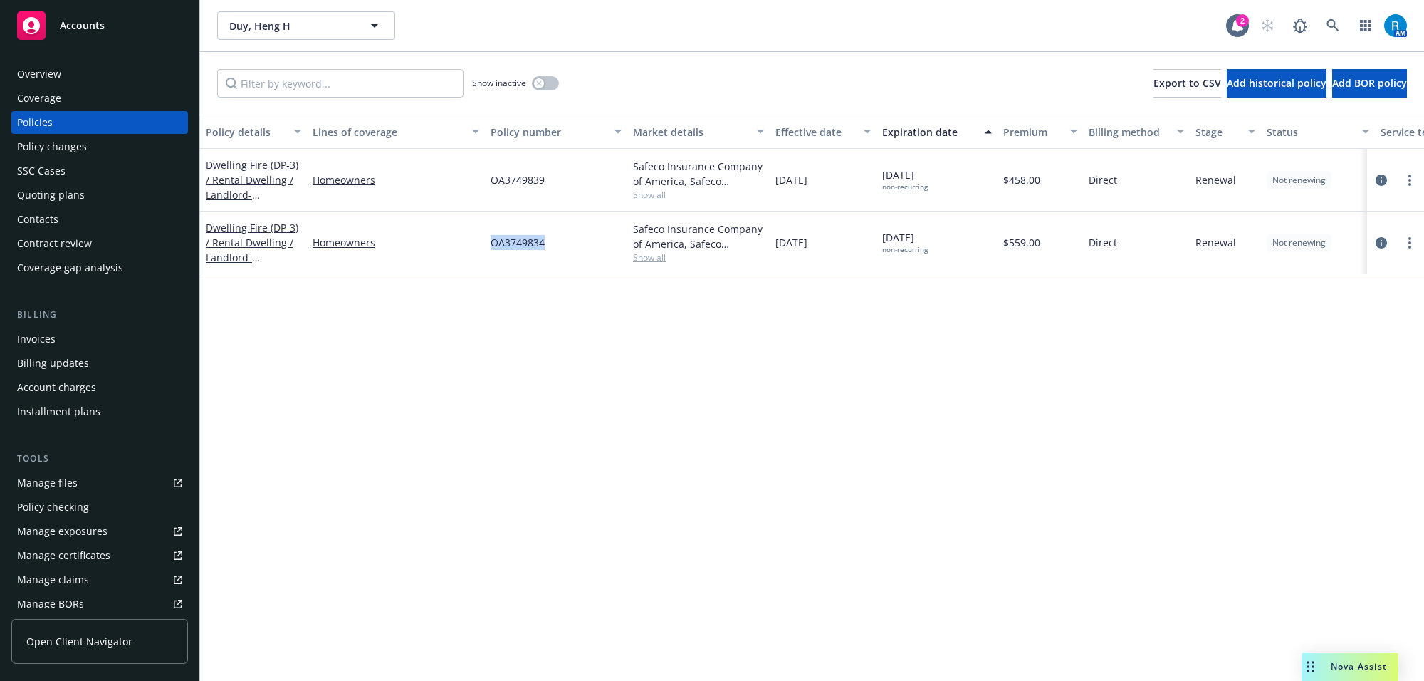
click at [524, 242] on span "OA3749834" at bounding box center [518, 242] width 54 height 15
copy span "OA3749834"
click at [107, 76] on div "Overview" at bounding box center [99, 74] width 165 height 23
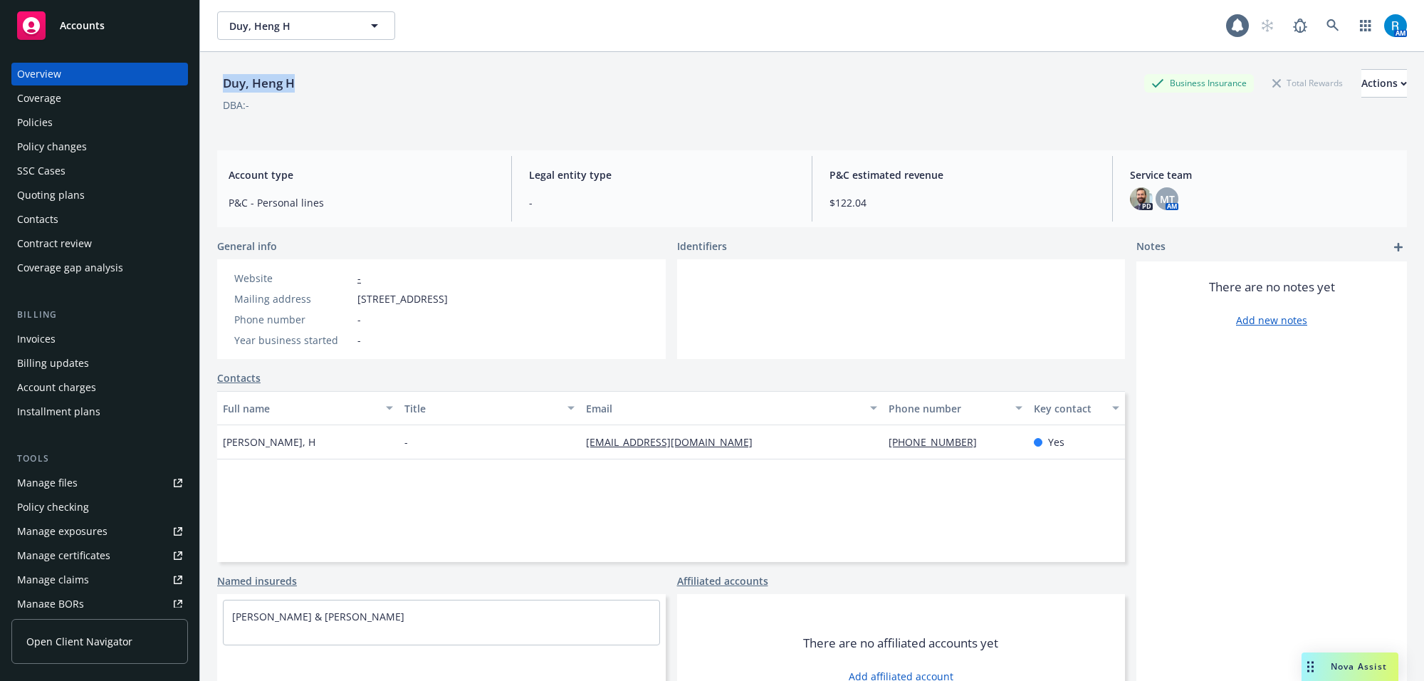
drag, startPoint x: 217, startPoint y: 80, endPoint x: 311, endPoint y: 83, distance: 94.0
click at [306, 83] on div "Duy, Heng H Business Insurance Total Rewards Actions" at bounding box center [812, 83] width 1190 height 28
click at [1326, 21] on icon at bounding box center [1332, 25] width 12 height 12
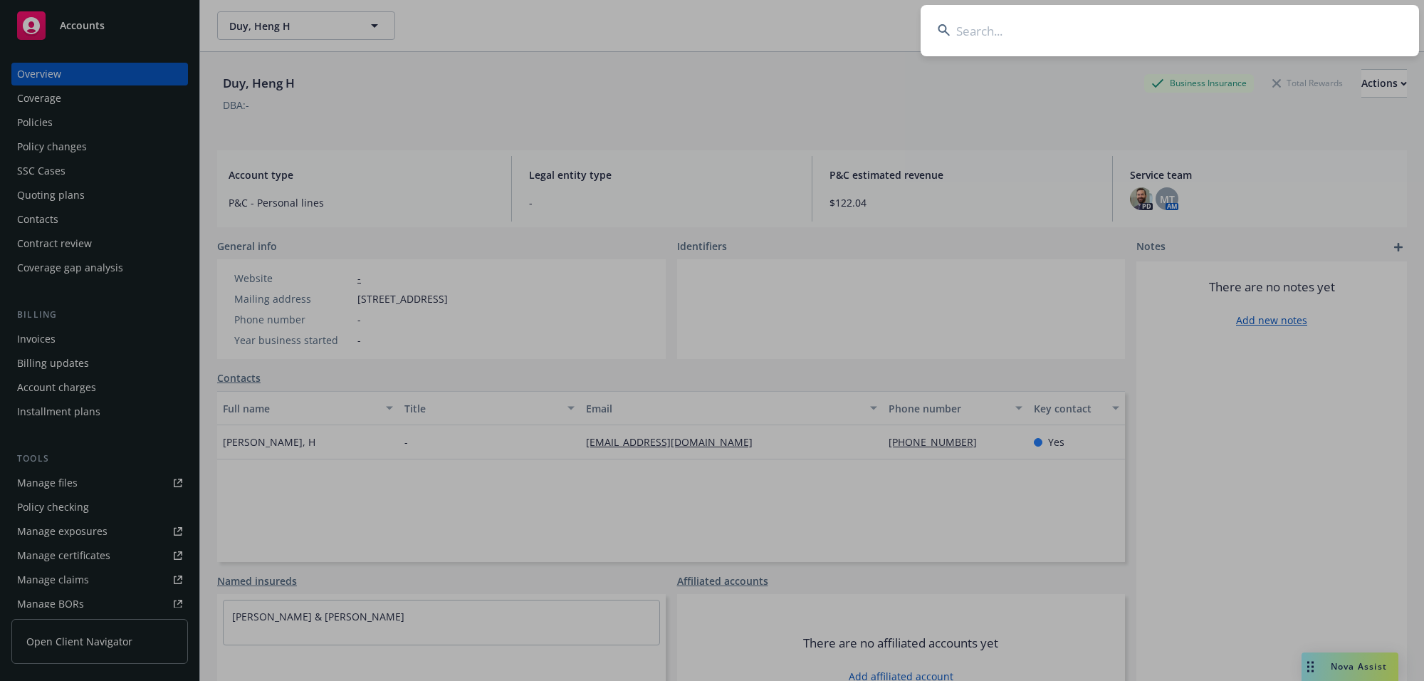
type input "[PERSON_NAME] & [PERSON_NAME]"
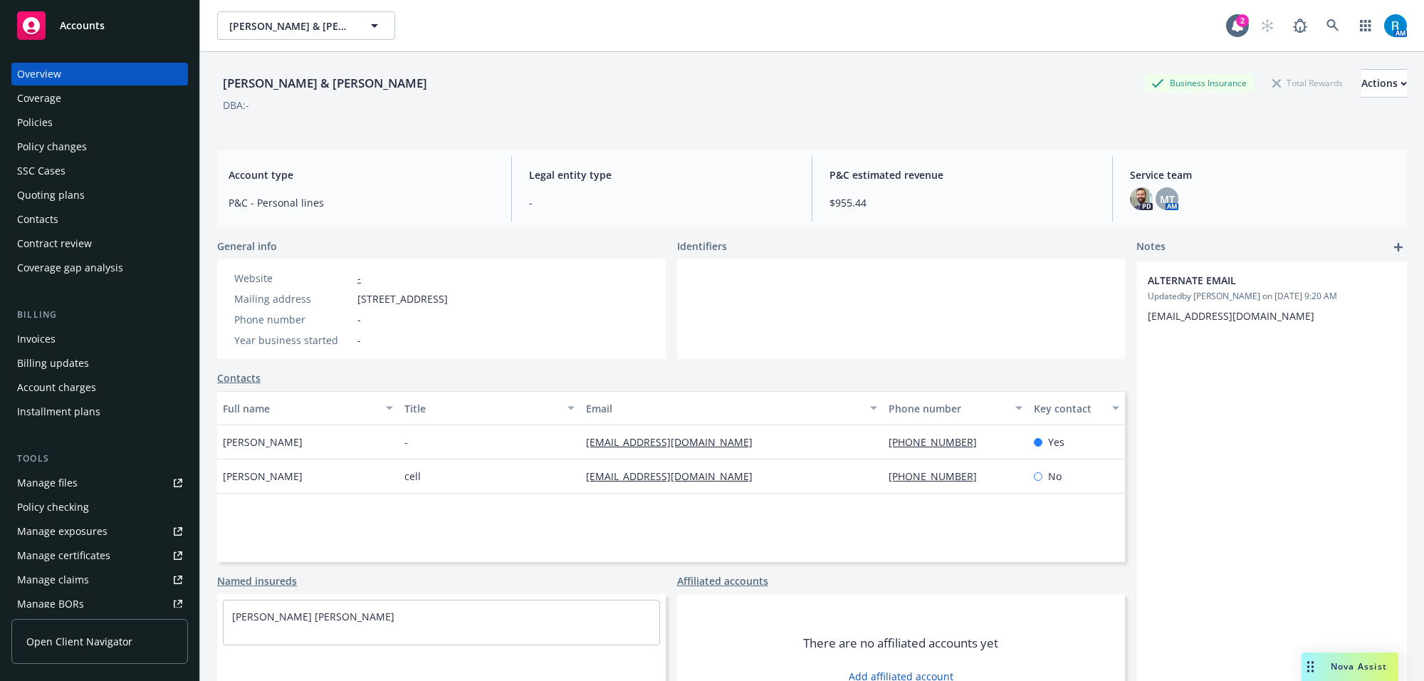
click at [37, 122] on div "Policies" at bounding box center [35, 122] width 36 height 23
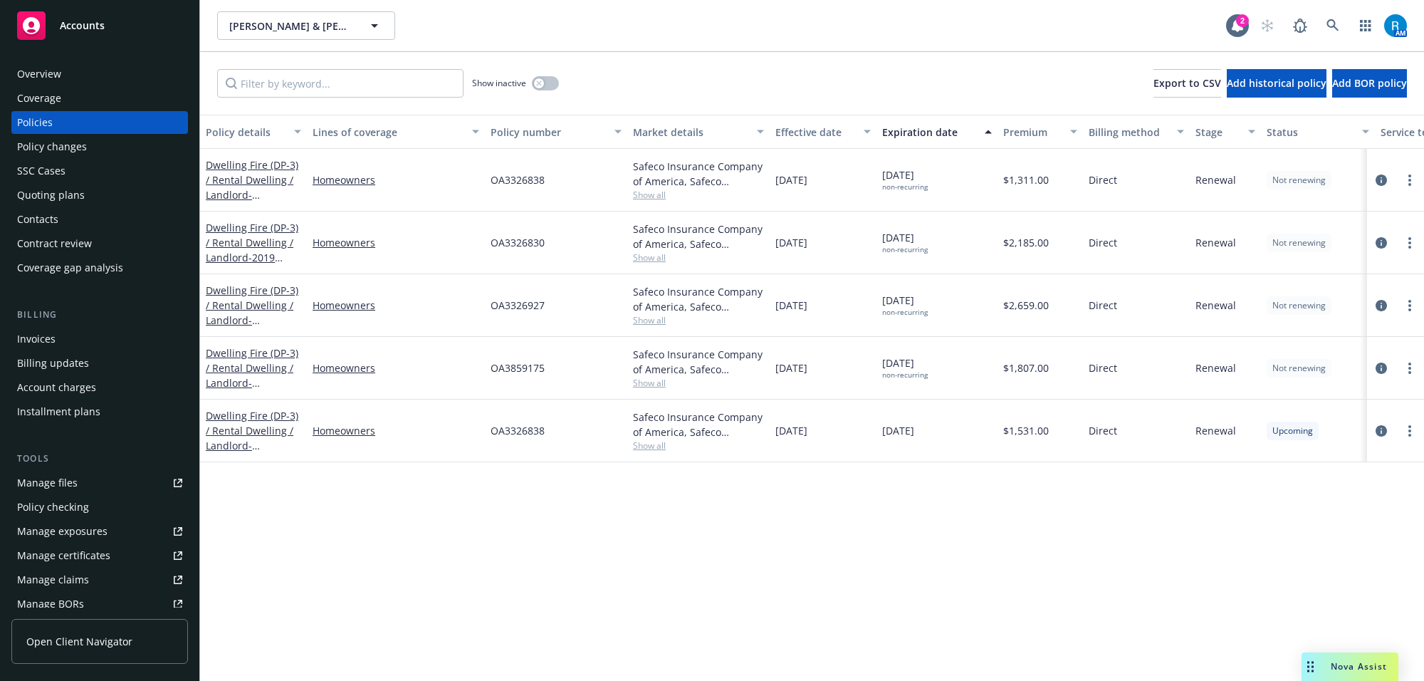
click at [511, 371] on span "OA3859175" at bounding box center [518, 367] width 54 height 15
copy span "OA3859175"
click at [72, 66] on div "Overview" at bounding box center [99, 74] width 165 height 23
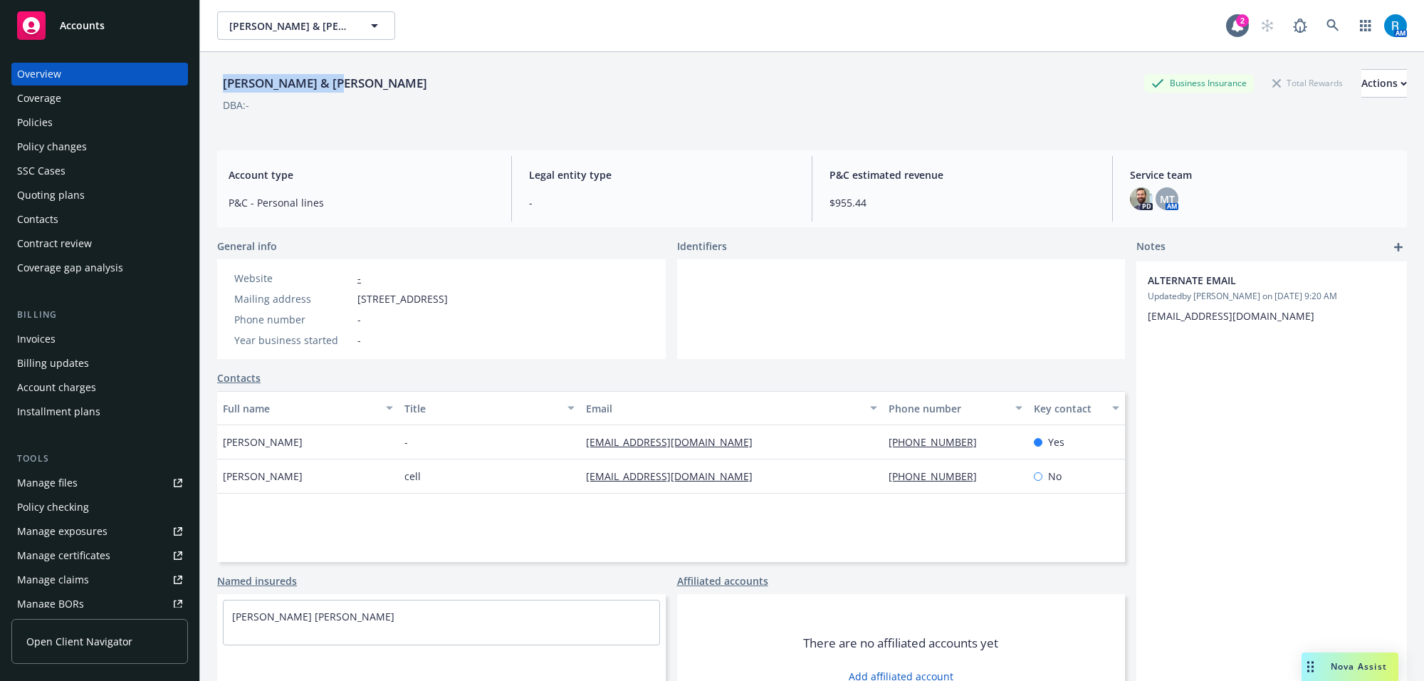
drag, startPoint x: 219, startPoint y: 83, endPoint x: 372, endPoint y: 80, distance: 153.1
click at [372, 80] on div "[PERSON_NAME] & [PERSON_NAME] Business Insurance Total Rewards Actions" at bounding box center [812, 83] width 1190 height 28
copy div "[PERSON_NAME] & [PERSON_NAME]"
click at [78, 128] on div "Policies" at bounding box center [99, 122] width 165 height 23
